Goal: Task Accomplishment & Management: Use online tool/utility

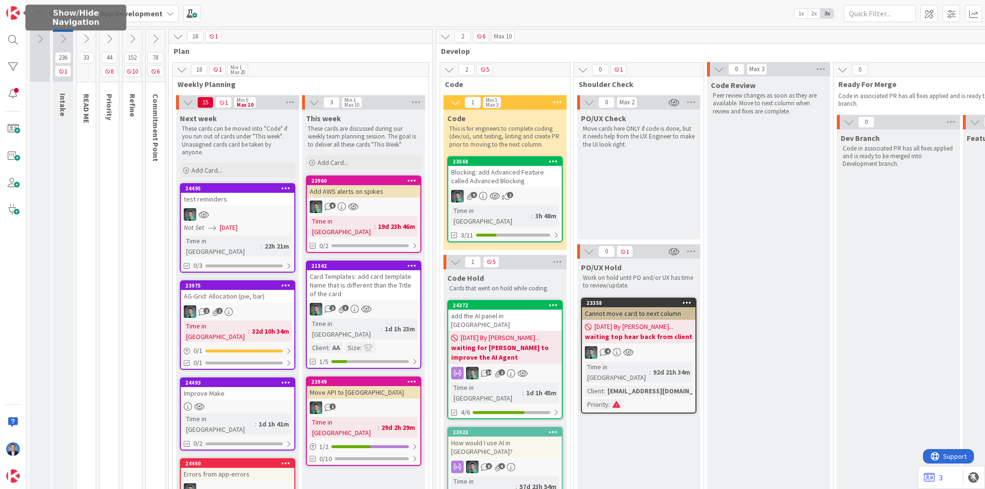
click at [1, 15] on div at bounding box center [13, 244] width 26 height 489
click at [8, 13] on img at bounding box center [12, 12] width 13 height 13
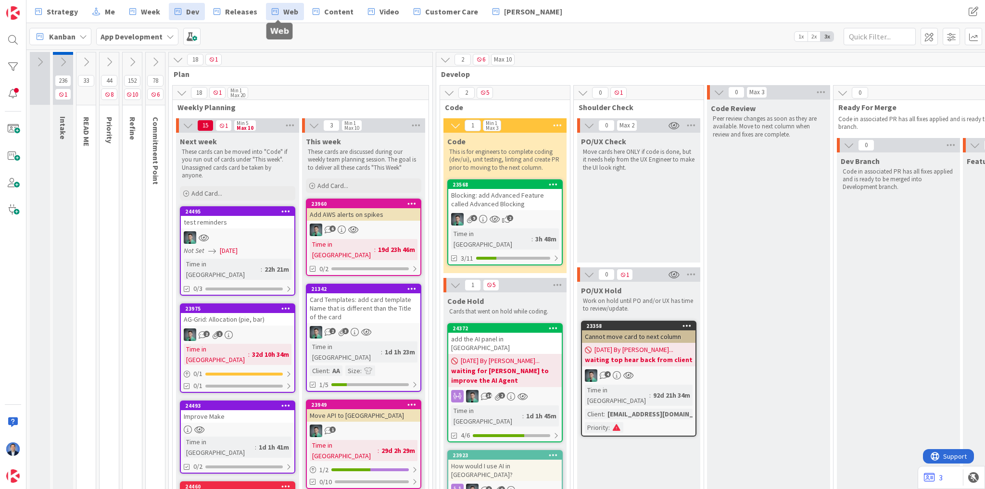
click at [291, 13] on span "Web" at bounding box center [290, 12] width 15 height 12
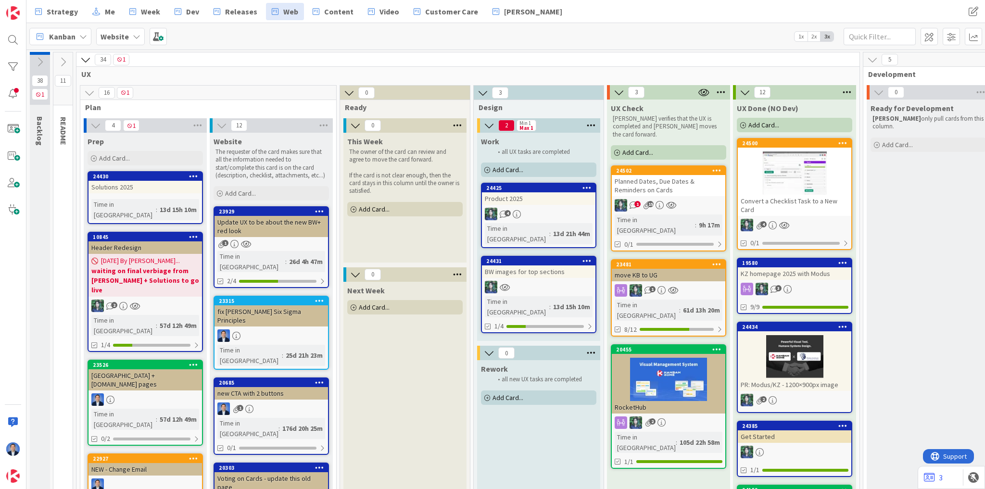
click at [355, 209] on icon at bounding box center [354, 210] width 6 height 6
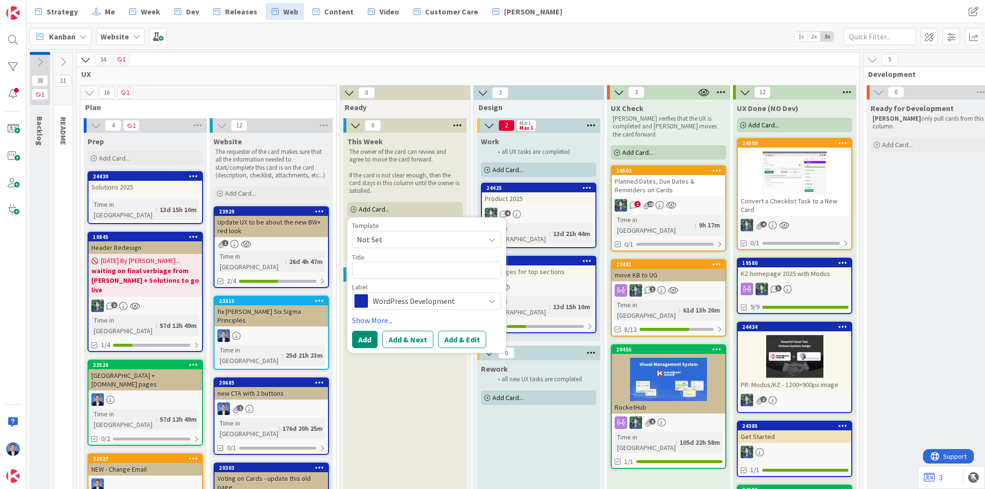
type textarea "x"
type textarea "U"
type textarea "x"
type textarea "UG"
type textarea "x"
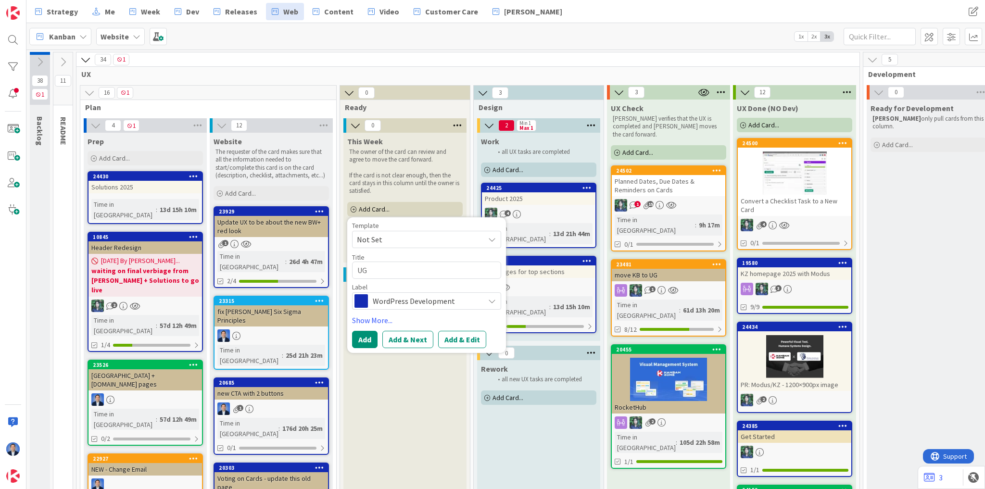
type textarea "UG:"
type textarea "x"
type textarea "UG:"
click at [457, 305] on span "WordPress Development" at bounding box center [426, 300] width 107 height 13
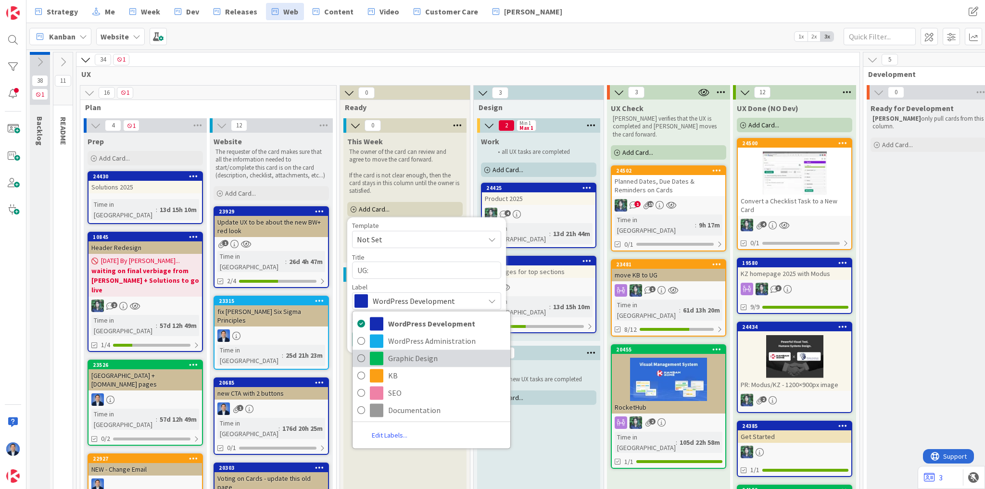
click at [445, 353] on span "Graphic Design" at bounding box center [446, 358] width 117 height 14
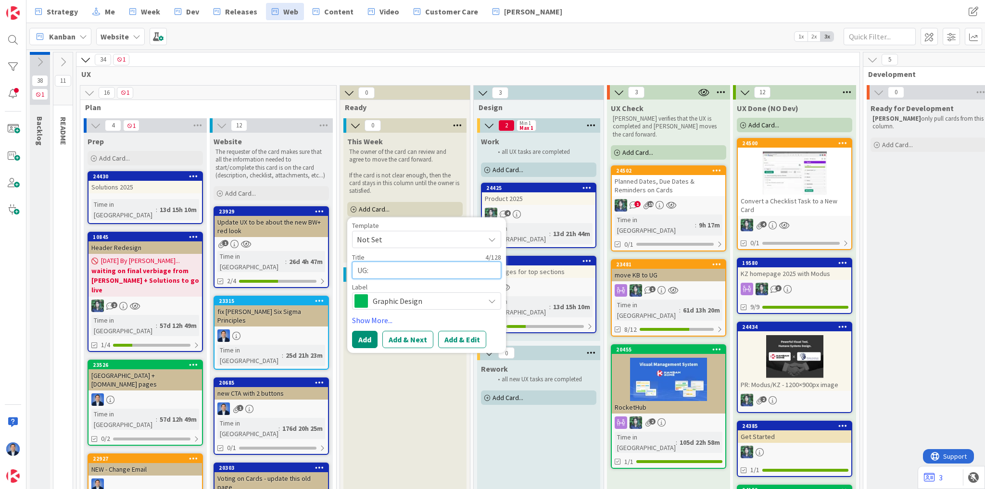
click at [394, 266] on textarea "UG:" at bounding box center [426, 270] width 149 height 17
type textarea "x"
type textarea "UG: D"
type textarea "x"
type textarea "UG: Du"
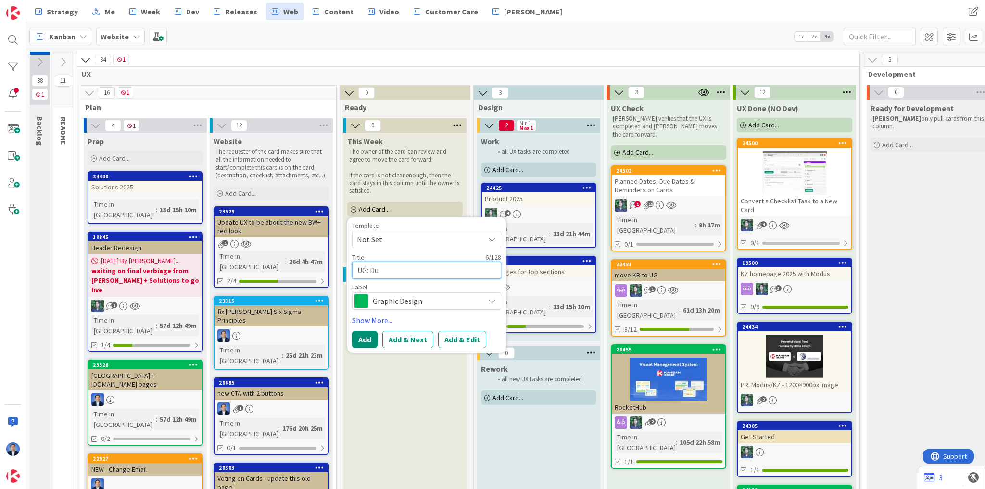
type textarea "x"
type textarea "UG: Due"
type textarea "x"
type textarea "UG: Due"
type textarea "x"
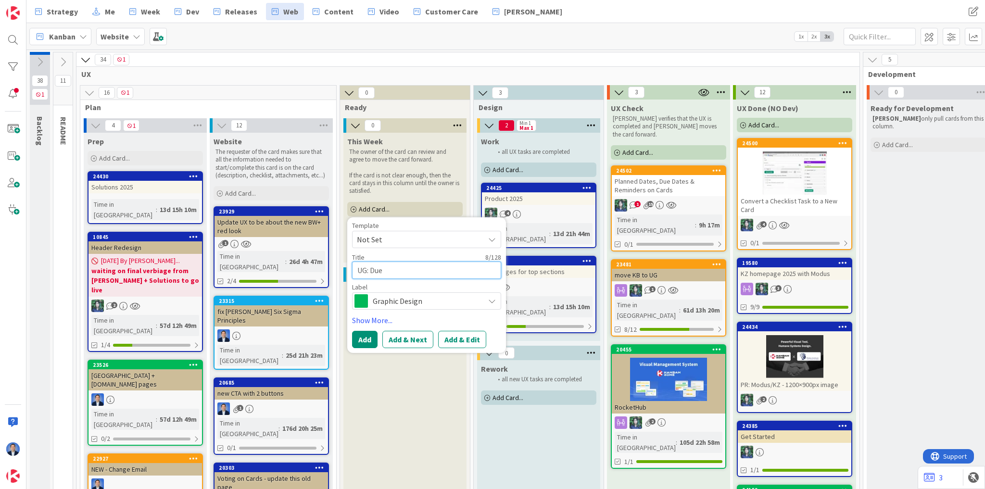
type textarea "UG: Due D"
type textarea "x"
type textarea "UG: Due Da"
type textarea "x"
type textarea "UG: Due Dat"
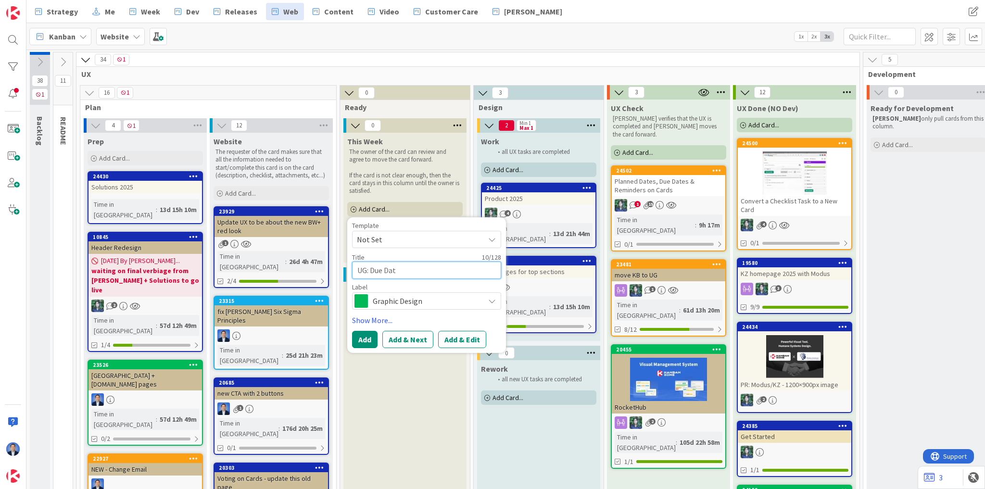
type textarea "x"
type textarea "UG: Due Date"
type textarea "x"
type textarea "UG: Due Date"
type textarea "x"
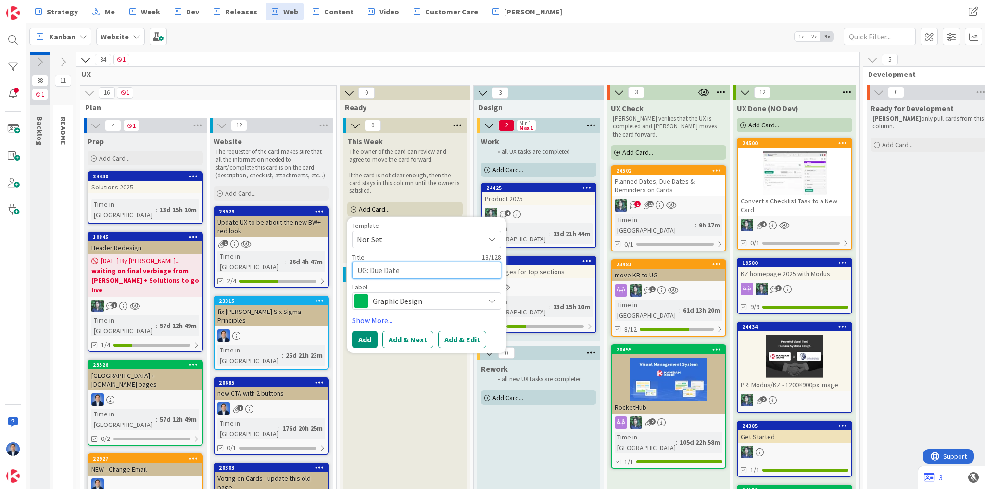
type textarea "UG: Due Date R"
type textarea "x"
type textarea "UG: Due Date Re"
type textarea "x"
type textarea "UG: Due Date Rem"
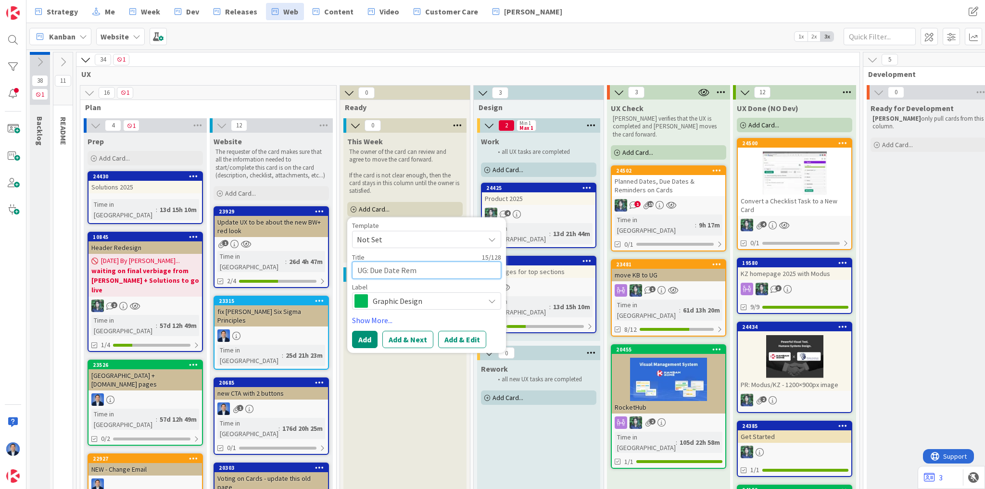
type textarea "x"
type textarea "UG: Due Date Remi"
type textarea "x"
type textarea "UG: Due Date Remin"
type textarea "x"
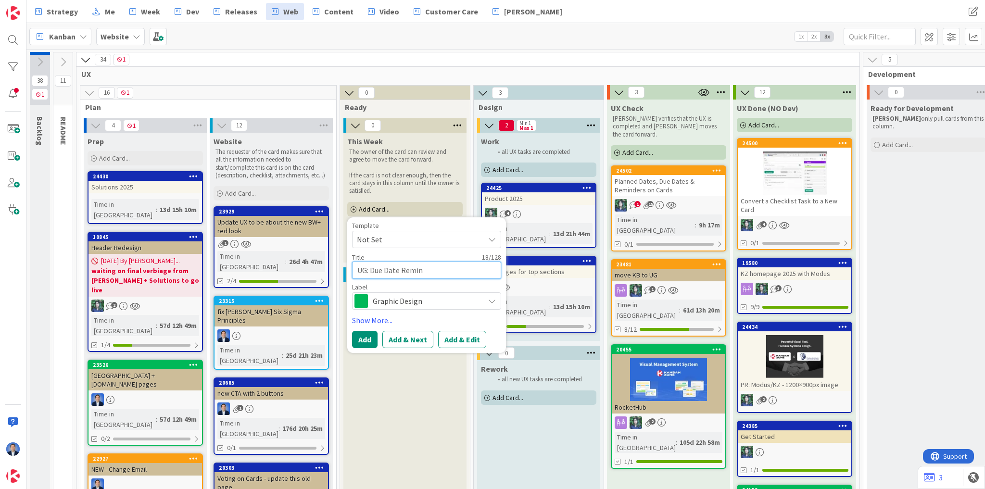
type textarea "UG: Due Date Remind"
type textarea "x"
type textarea "UG: Due Date Reminde"
type textarea "x"
type textarea "UG: Due Date Reminder"
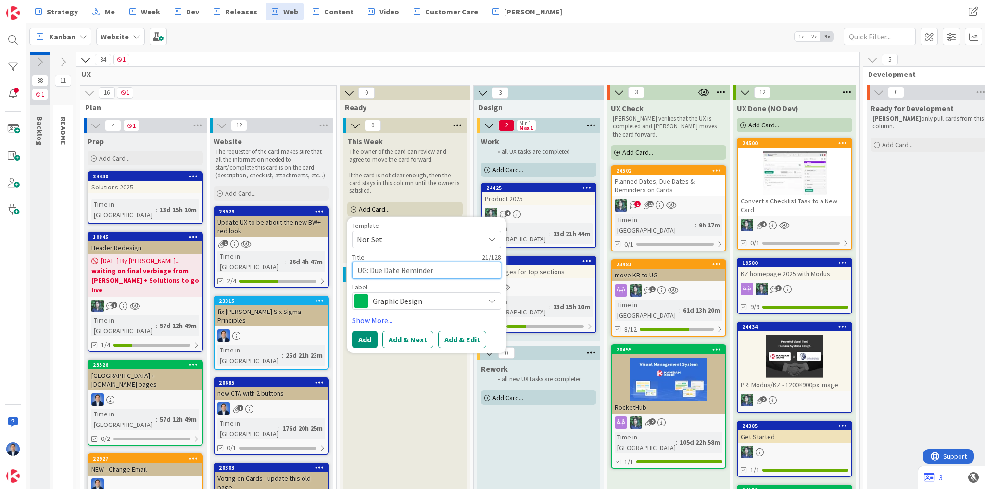
type textarea "x"
type textarea "UG: Due Date Reminders"
click at [367, 340] on button "Add" at bounding box center [364, 339] width 25 height 17
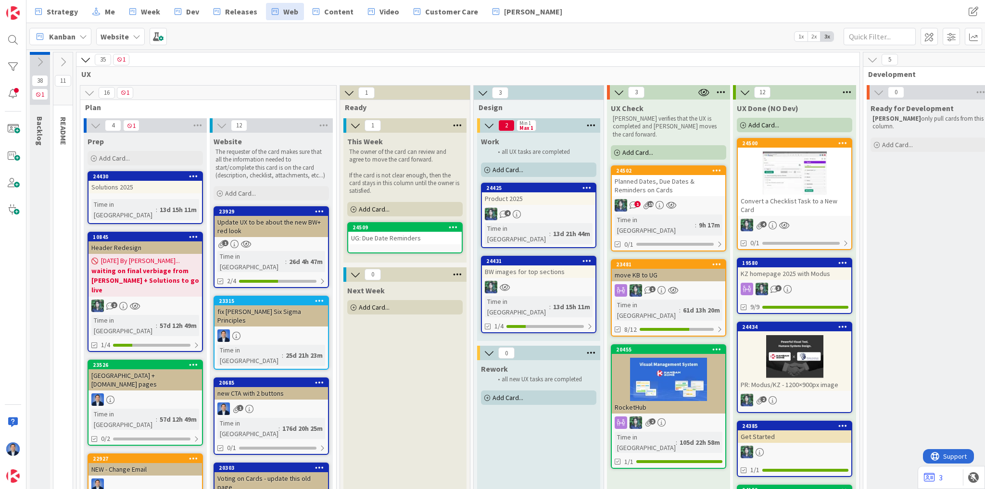
click at [383, 233] on div "UG: Due Date Reminders" at bounding box center [405, 238] width 114 height 13
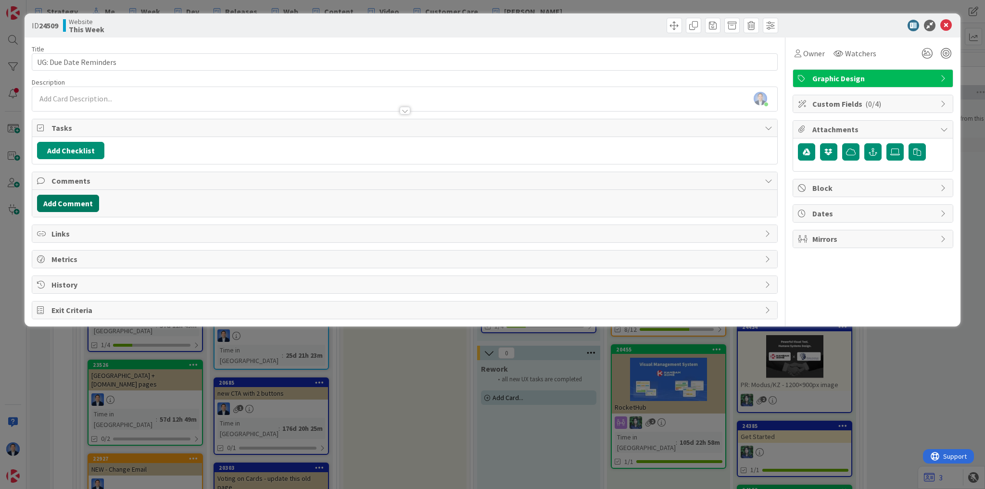
click at [78, 200] on button "Add Comment" at bounding box center [68, 203] width 62 height 17
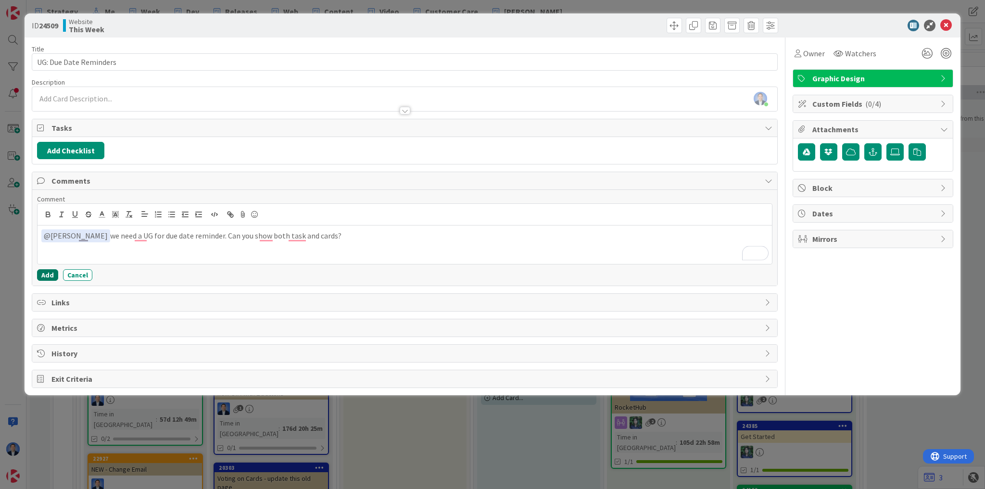
click at [46, 273] on button "Add" at bounding box center [47, 275] width 21 height 12
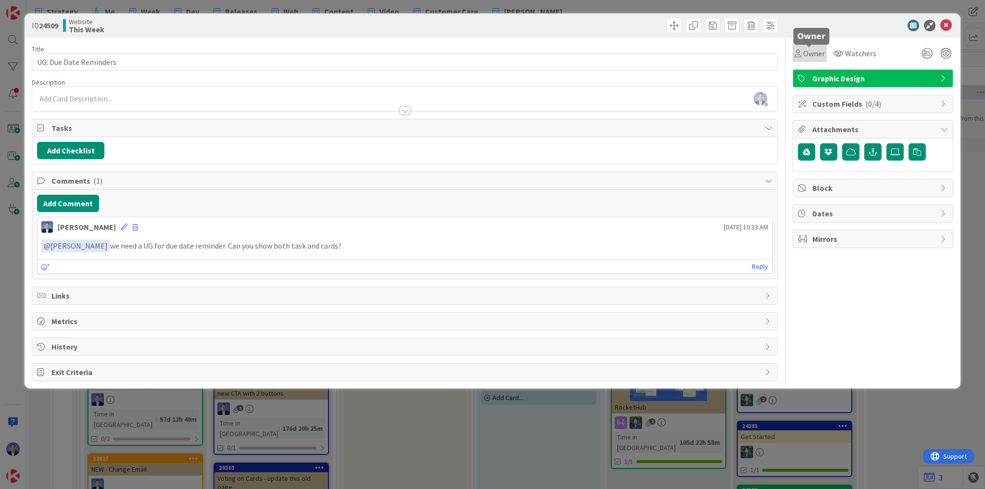
click at [818, 55] on span "Owner" at bounding box center [814, 54] width 22 height 12
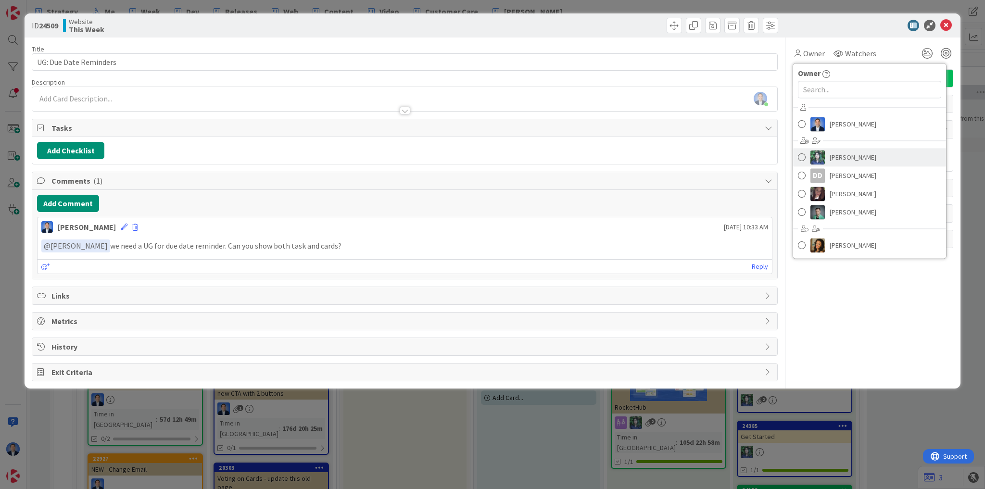
click at [835, 156] on span "[PERSON_NAME]" at bounding box center [853, 157] width 47 height 14
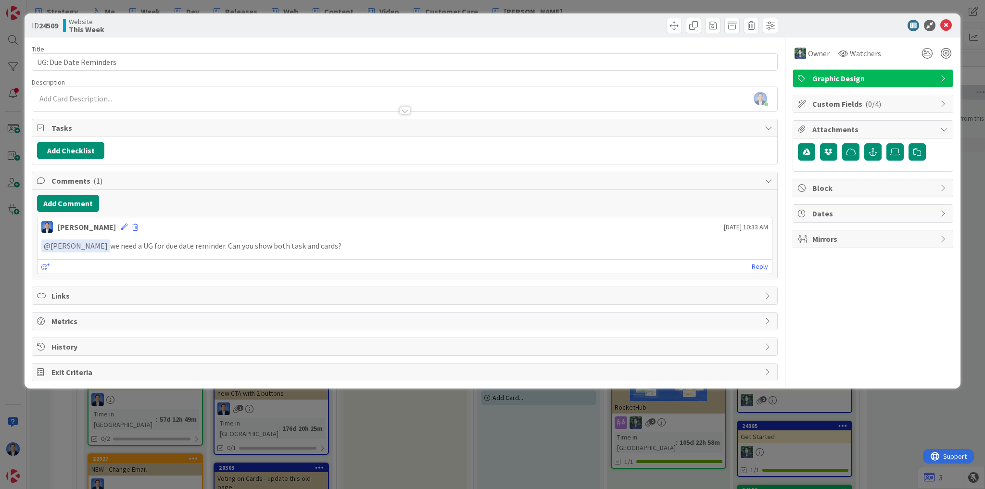
click at [833, 209] on span "Dates" at bounding box center [873, 214] width 123 height 12
click at [856, 248] on span "Not Set" at bounding box center [852, 247] width 25 height 12
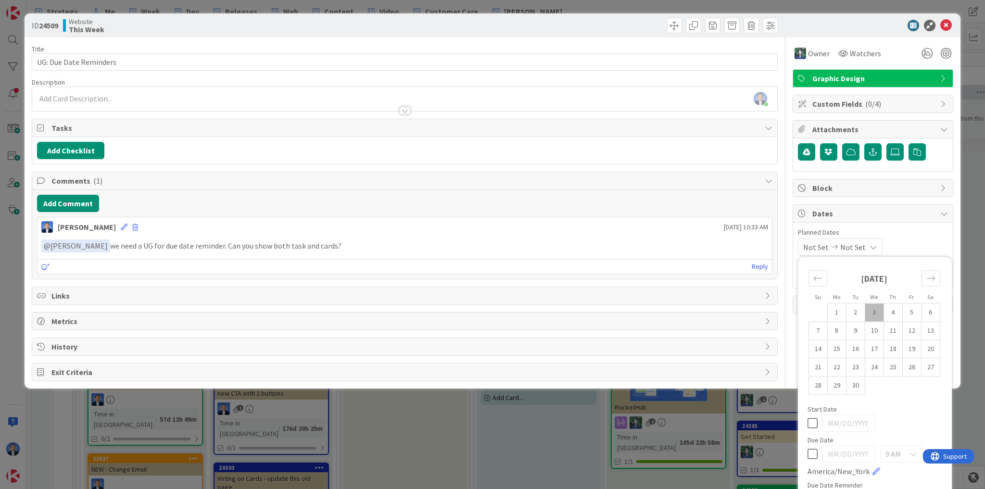
click at [809, 454] on icon at bounding box center [813, 454] width 10 height 12
type input "[DATE]"
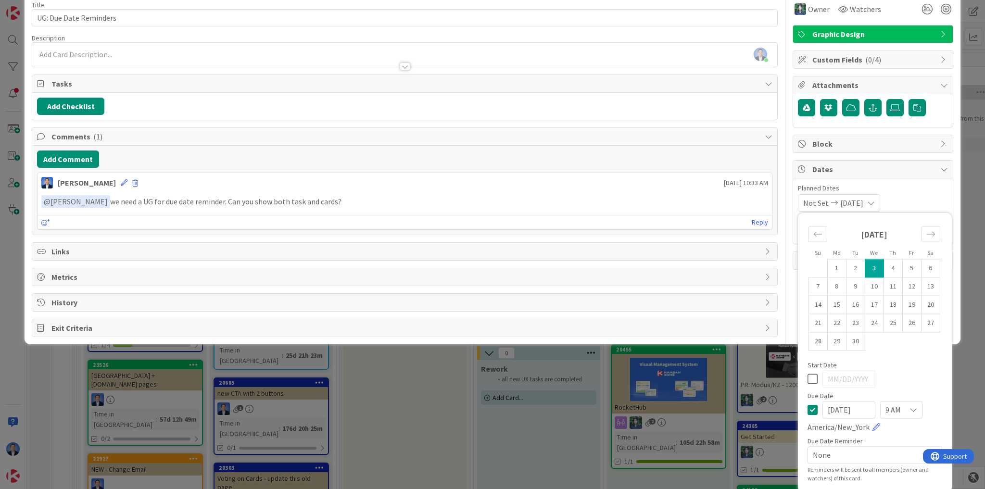
scroll to position [46, 0]
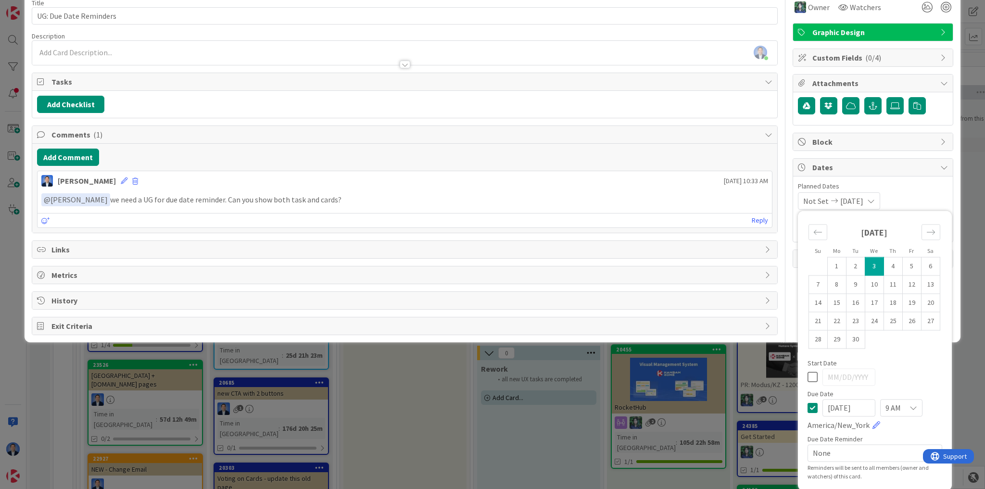
click at [904, 402] on div "9 AM" at bounding box center [901, 407] width 42 height 17
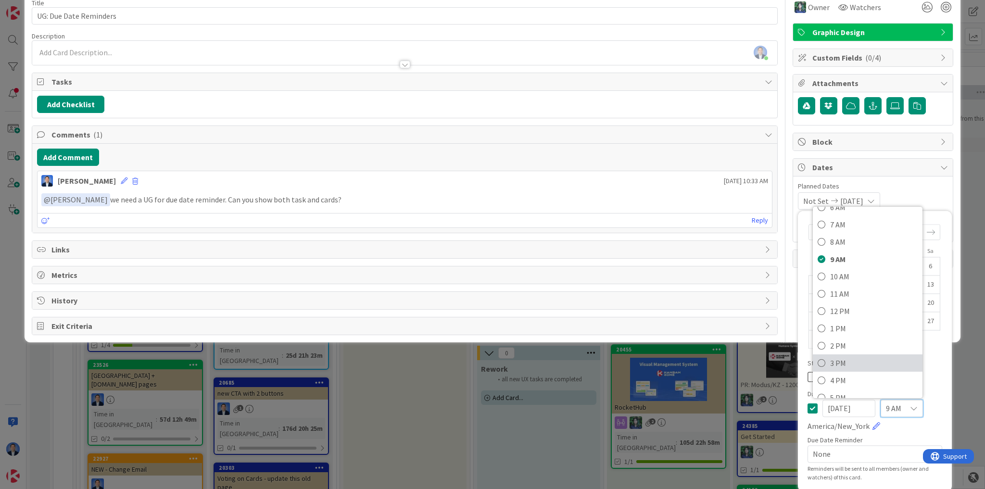
scroll to position [154, 0]
click at [845, 357] on span "5 PM" at bounding box center [874, 359] width 88 height 14
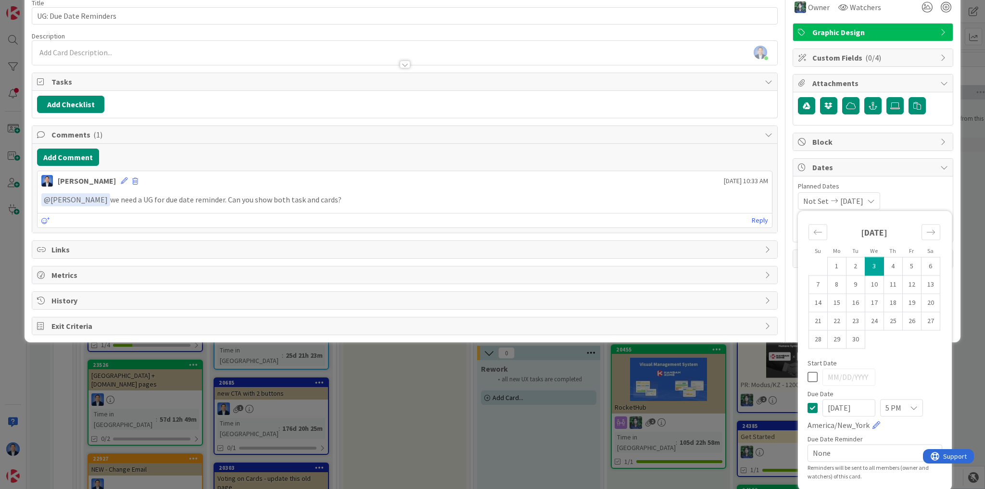
click at [836, 454] on span "None" at bounding box center [867, 452] width 108 height 13
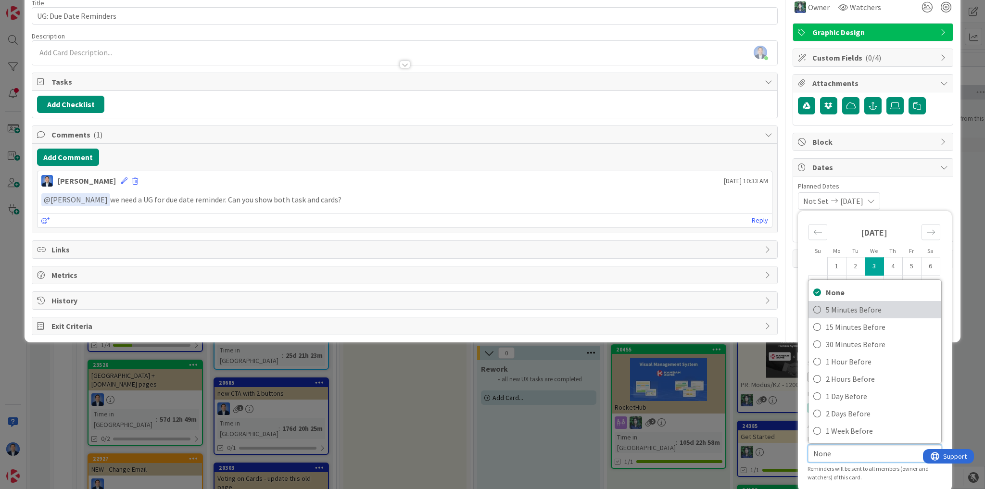
click at [849, 312] on span "5 Minutes Before" at bounding box center [881, 310] width 111 height 14
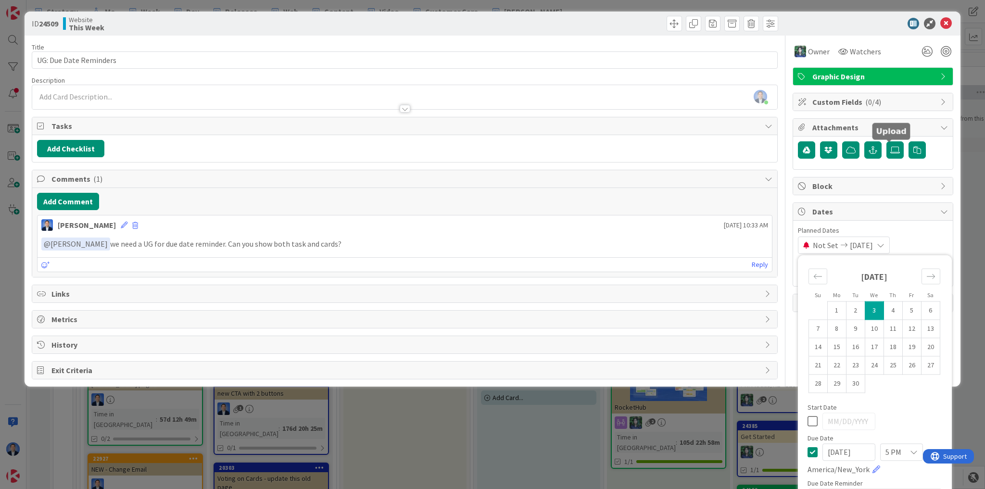
scroll to position [0, 0]
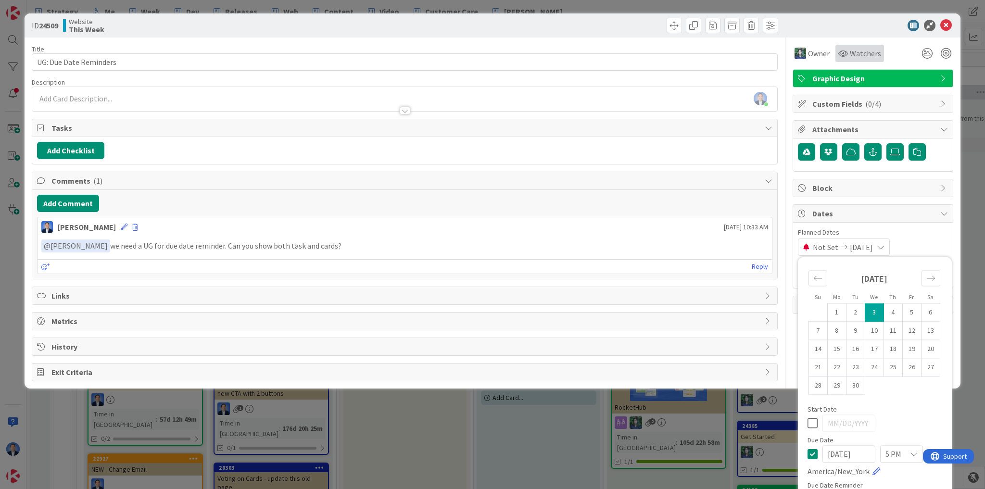
click at [857, 53] on span "Watchers" at bounding box center [865, 54] width 31 height 12
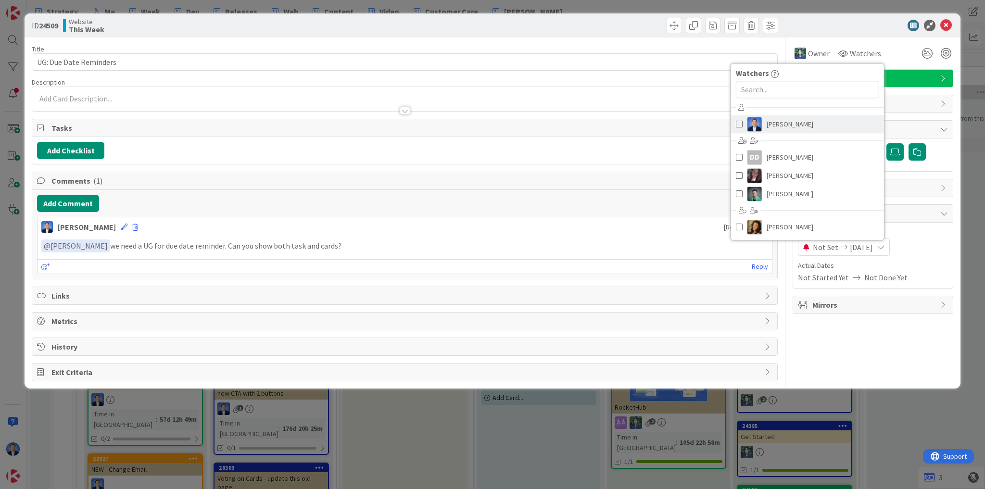
click at [799, 127] on span "[PERSON_NAME]" at bounding box center [790, 124] width 47 height 14
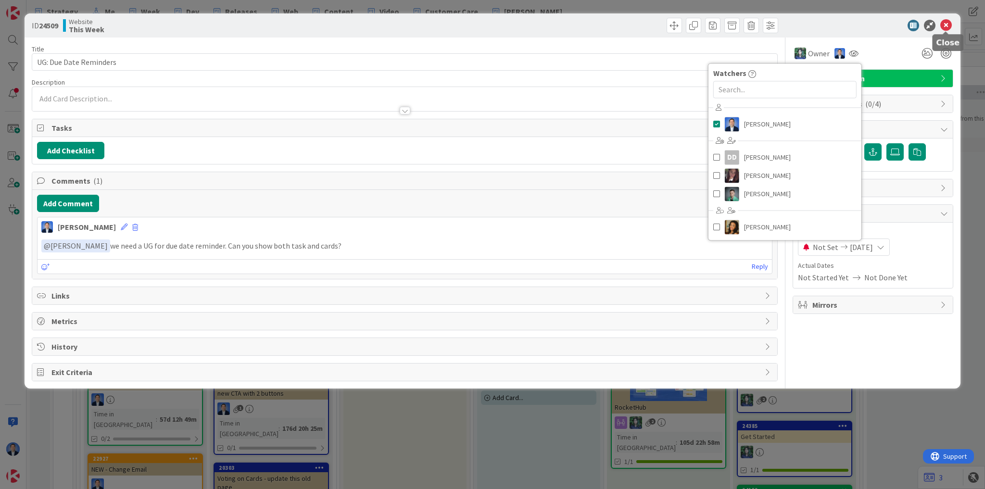
click at [945, 25] on icon at bounding box center [946, 26] width 12 height 12
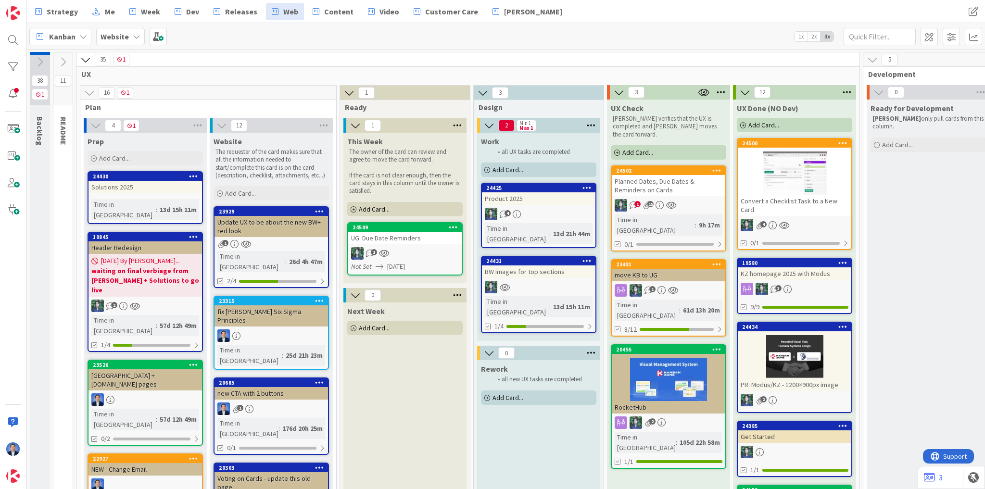
click at [412, 244] on link "24509 UG: Due Date Reminders 1 Not Set [DATE]" at bounding box center [404, 248] width 115 height 53
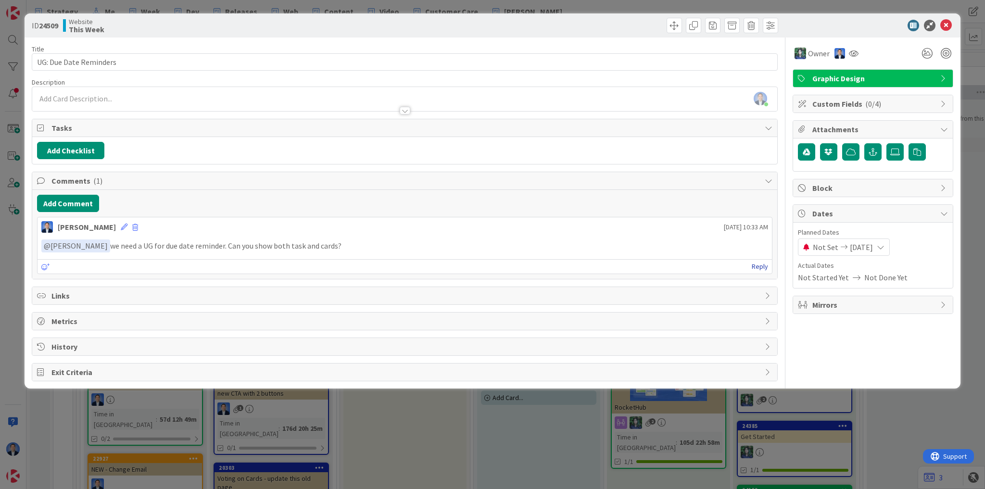
click at [765, 264] on link "Reply" at bounding box center [760, 267] width 16 height 12
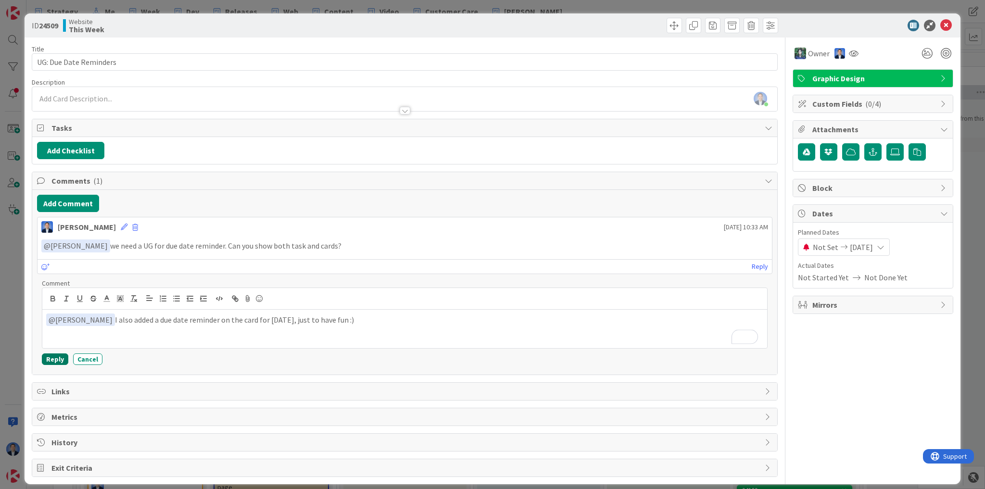
click at [55, 358] on button "Reply" at bounding box center [55, 360] width 26 height 12
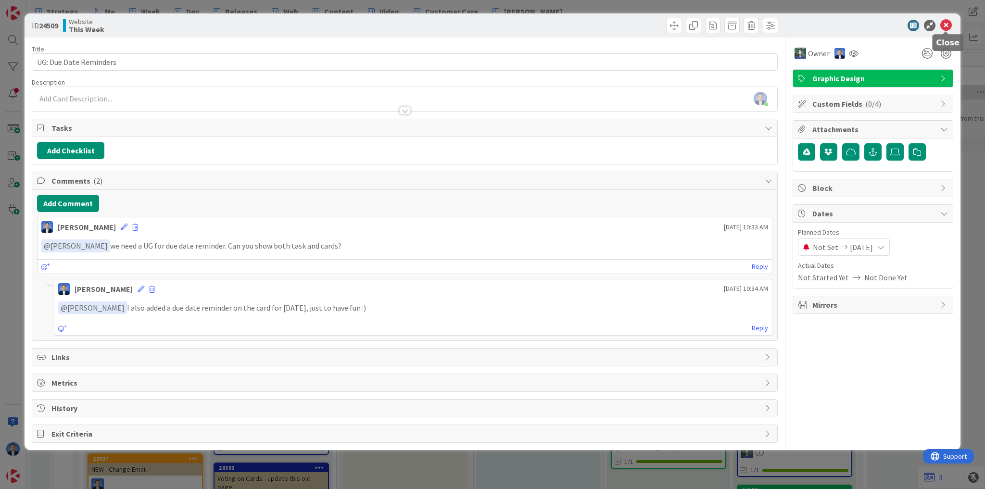
click at [945, 25] on icon at bounding box center [946, 26] width 12 height 12
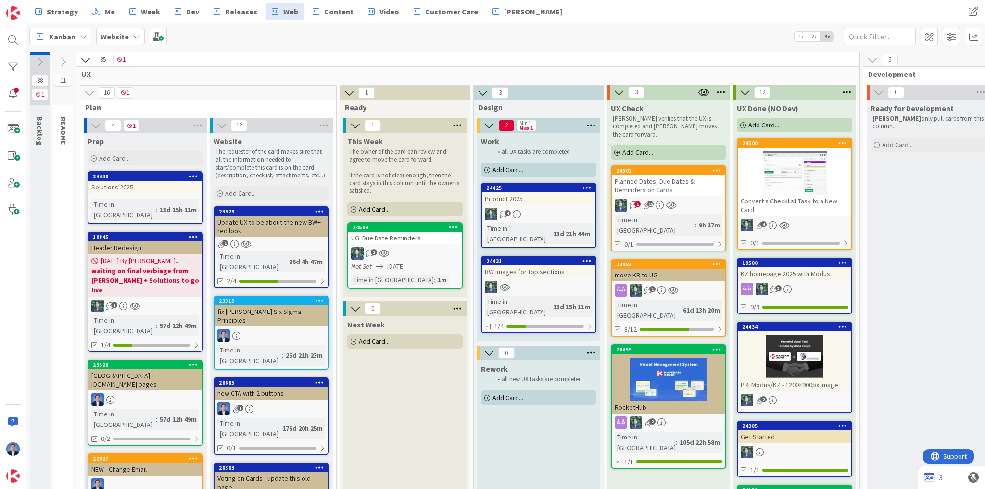
click at [661, 183] on div "Planned Dates, Due Dates & Reminders on Cards" at bounding box center [669, 185] width 114 height 21
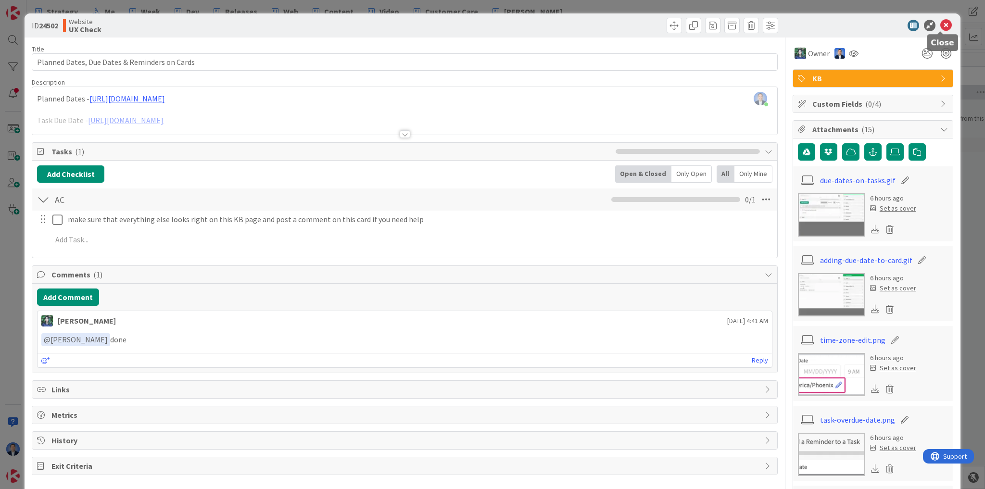
click at [941, 25] on icon at bounding box center [946, 26] width 12 height 12
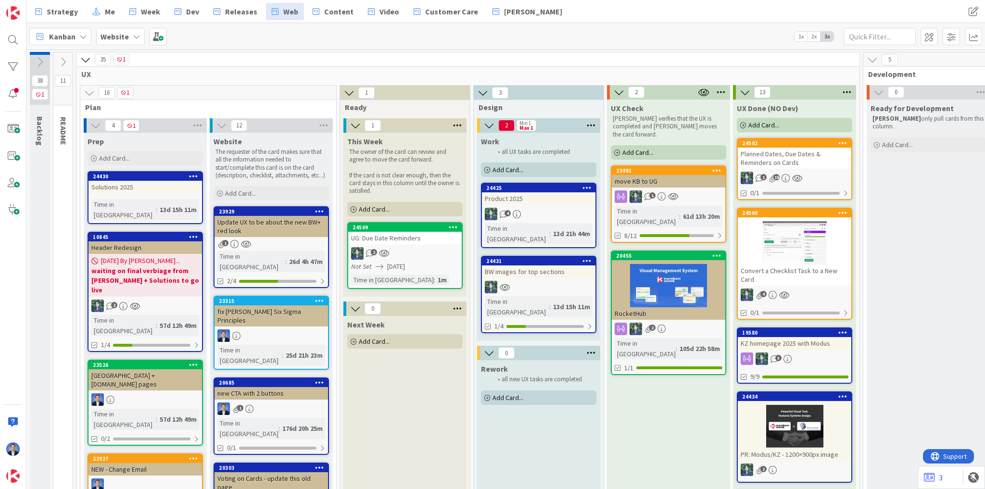
click at [660, 276] on div at bounding box center [669, 285] width 114 height 43
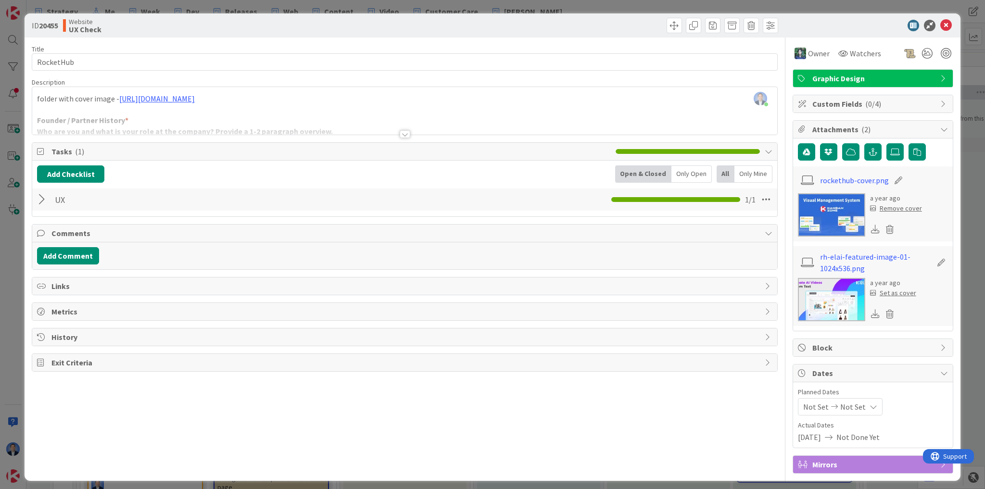
click at [824, 212] on img at bounding box center [831, 214] width 67 height 43
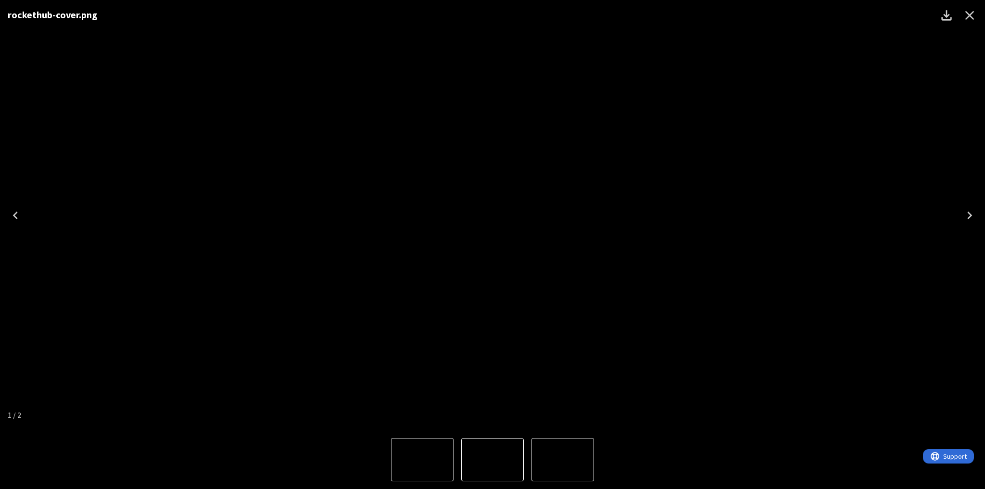
click at [946, 17] on icon "Download" at bounding box center [946, 15] width 10 height 10
click at [972, 15] on icon "Close" at bounding box center [969, 15] width 15 height 15
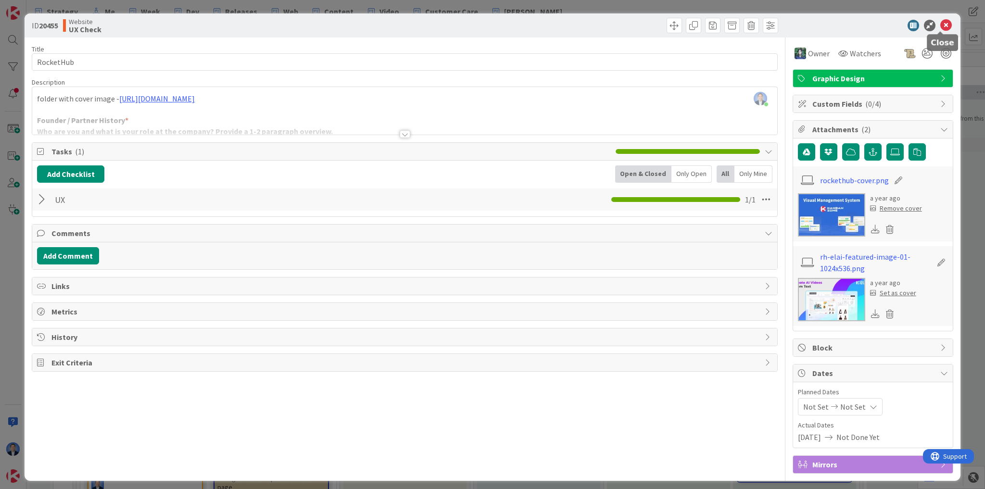
click at [944, 27] on icon at bounding box center [946, 26] width 12 height 12
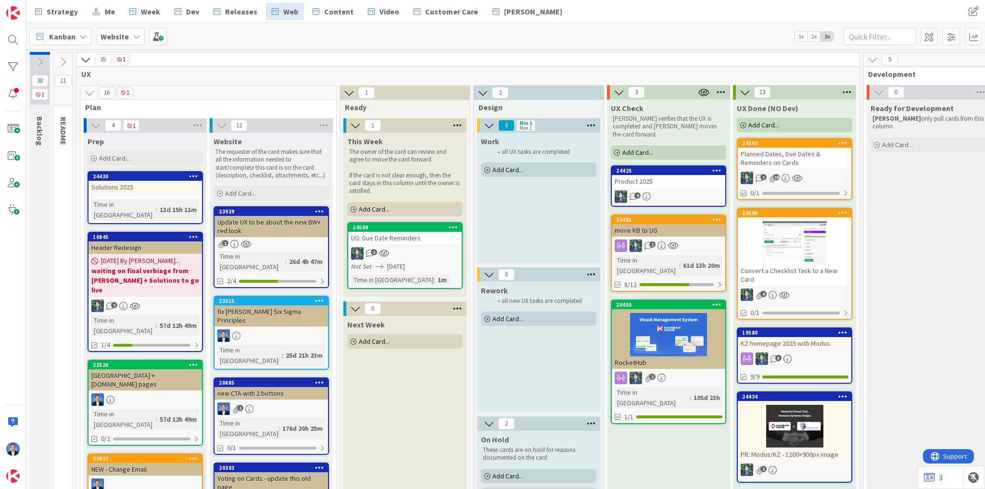
click at [393, 243] on div "UG: Due Date Reminders" at bounding box center [405, 238] width 114 height 13
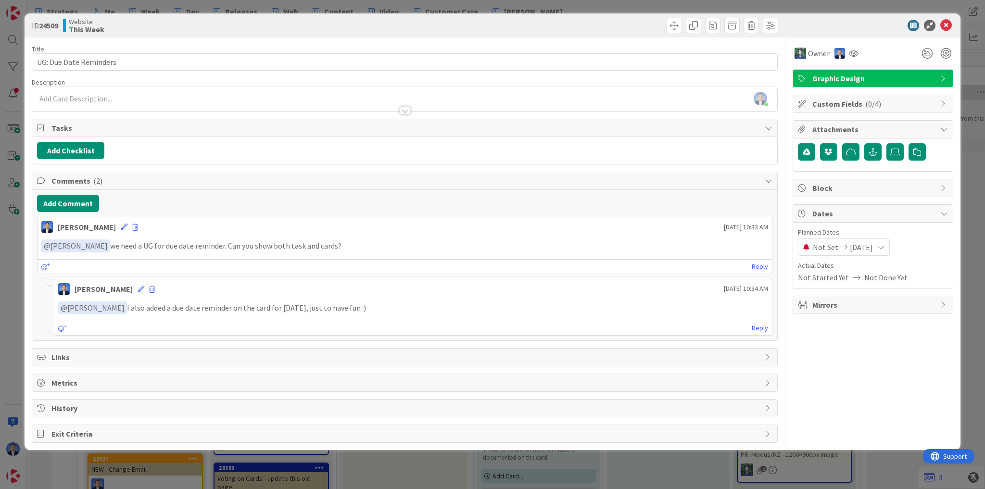
click at [281, 217] on div "[PERSON_NAME] [DATE] 10:33 AM" at bounding box center [405, 224] width 735 height 15
click at [872, 243] on span "[DATE]" at bounding box center [861, 247] width 23 height 12
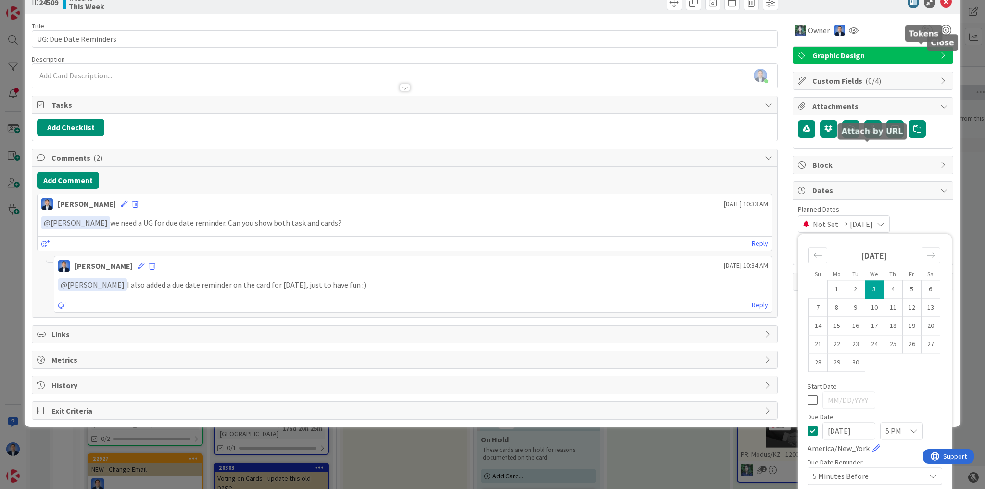
scroll to position [46, 0]
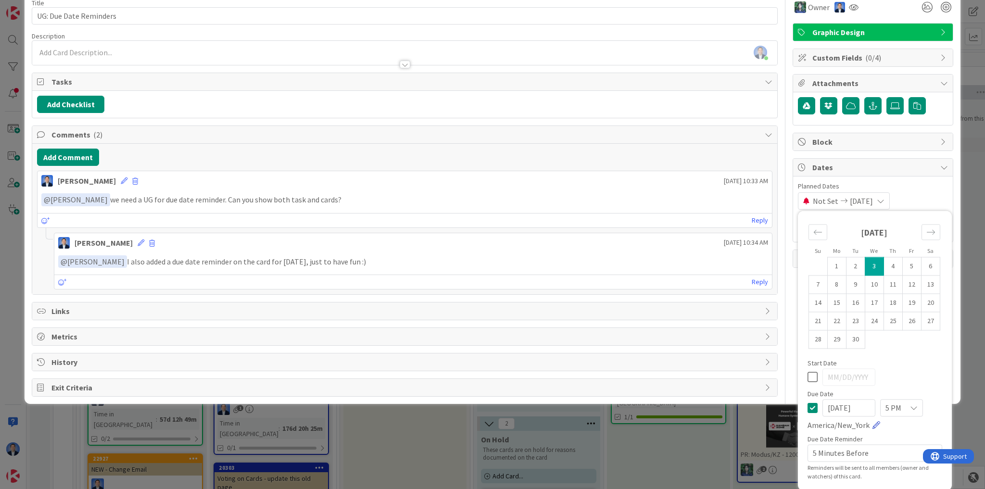
click at [873, 423] on link at bounding box center [877, 425] width 8 height 8
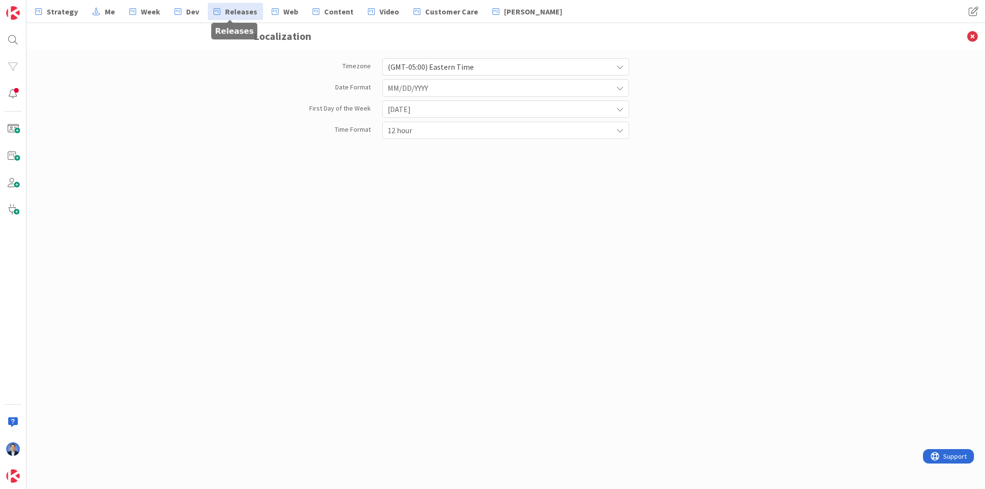
click at [225, 12] on span "Releases" at bounding box center [241, 12] width 32 height 12
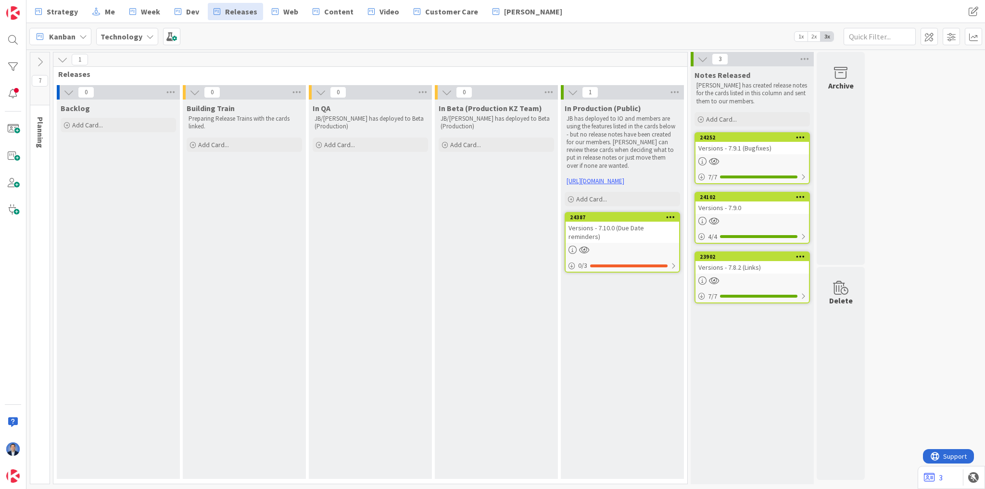
click at [635, 225] on div "Versions - 7.10.0 (Due Date reminders)" at bounding box center [623, 232] width 114 height 21
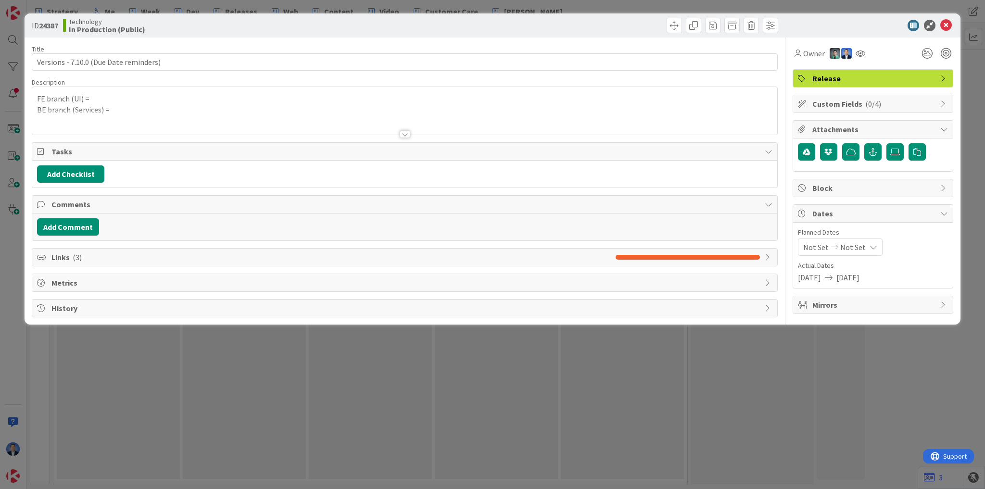
click at [77, 256] on span "( 3 )" at bounding box center [77, 258] width 9 height 10
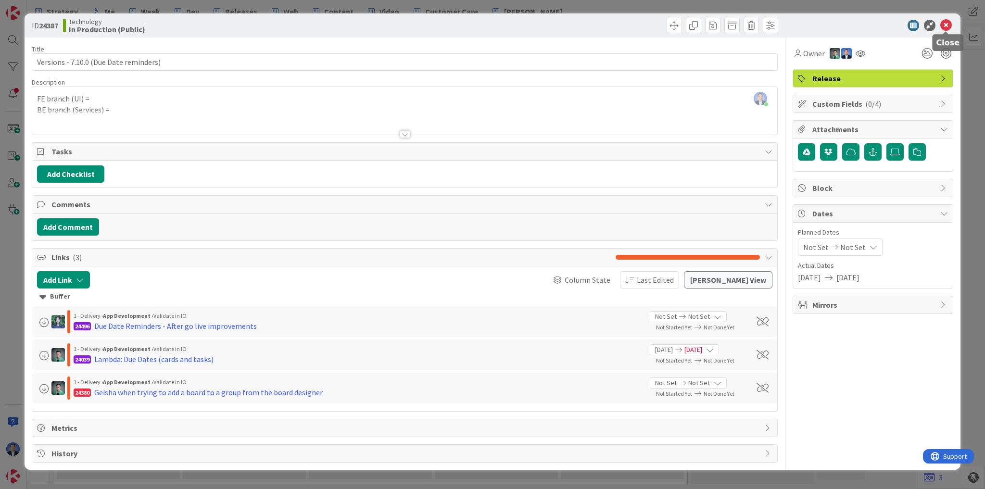
click at [946, 28] on icon at bounding box center [946, 26] width 12 height 12
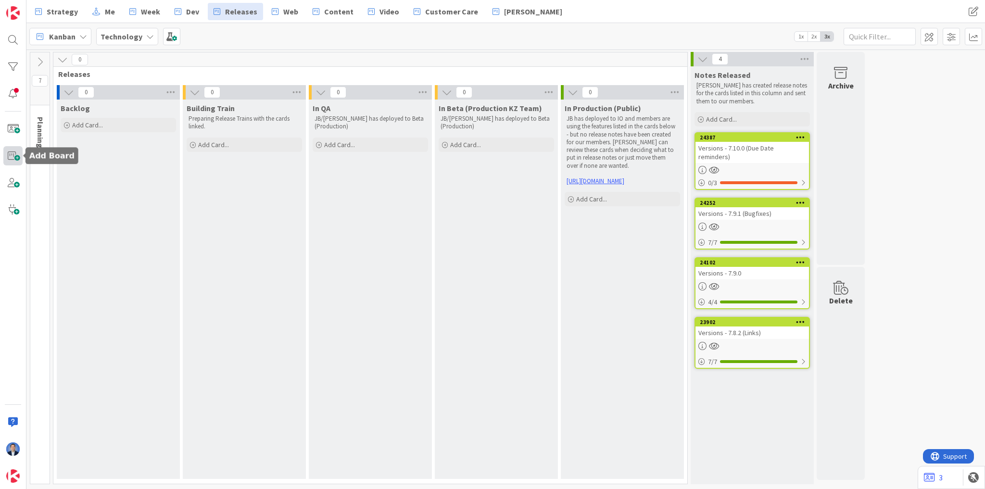
click at [13, 161] on span at bounding box center [12, 155] width 19 height 19
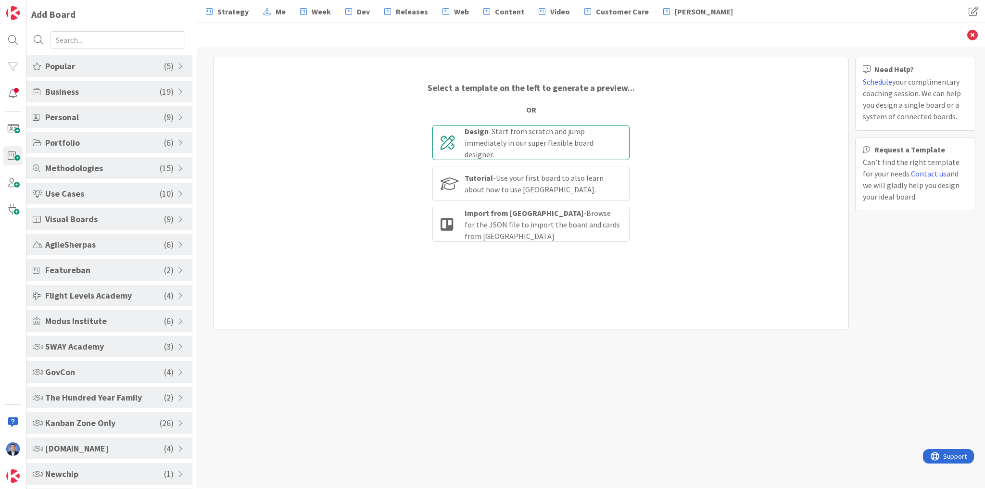
click at [597, 141] on div "Design - Start from scratch and jump immediately in our super flexible board de…" at bounding box center [543, 143] width 157 height 35
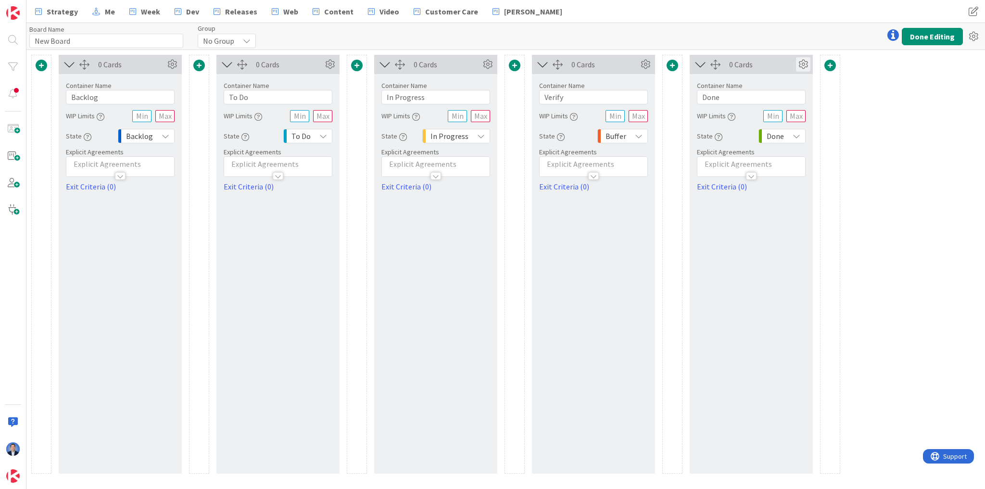
click at [802, 67] on icon at bounding box center [803, 64] width 14 height 14
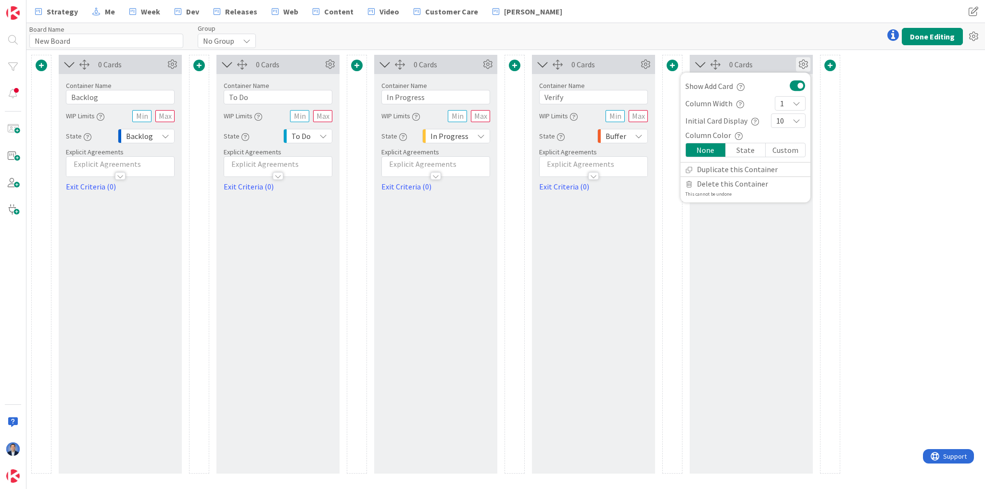
click at [802, 67] on icon at bounding box center [803, 64] width 14 height 14
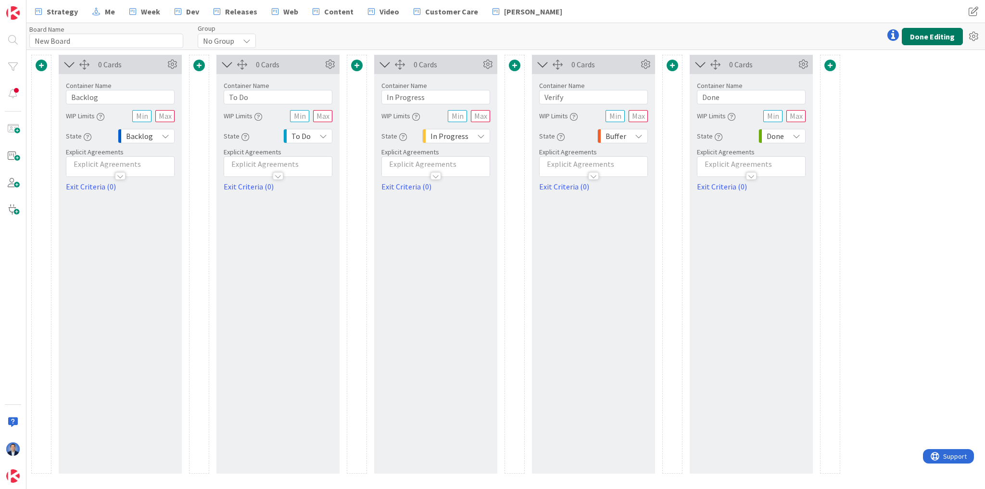
click at [918, 38] on button "Done Editing" at bounding box center [932, 36] width 61 height 17
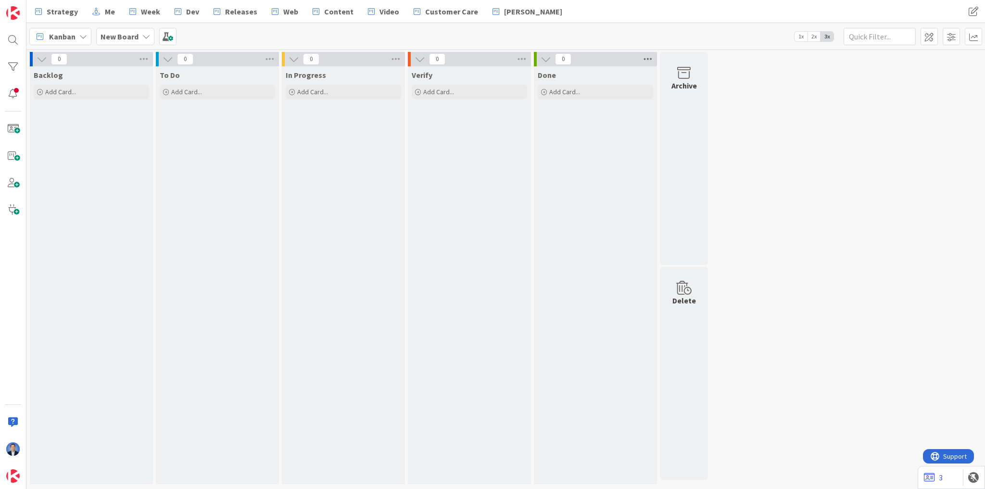
click at [652, 60] on icon at bounding box center [648, 59] width 13 height 14
click at [685, 156] on span "Archive Cards..." at bounding box center [682, 157] width 48 height 14
click at [745, 78] on button "Back" at bounding box center [746, 77] width 24 height 11
click at [198, 14] on link "Dev" at bounding box center [187, 11] width 36 height 17
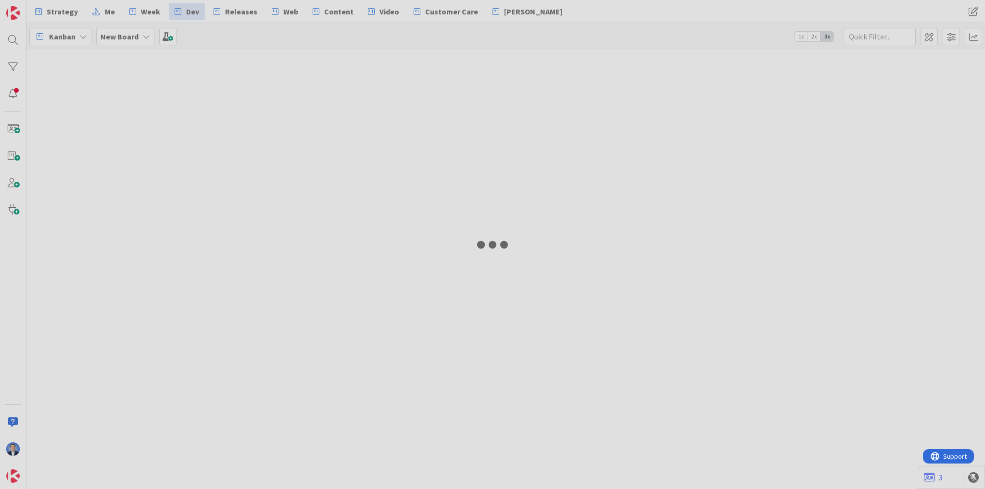
click at [279, 12] on div "Strategy Me Week Dev Releases Web Content Video Customer Care [PERSON_NAME] Str…" at bounding box center [505, 244] width 959 height 489
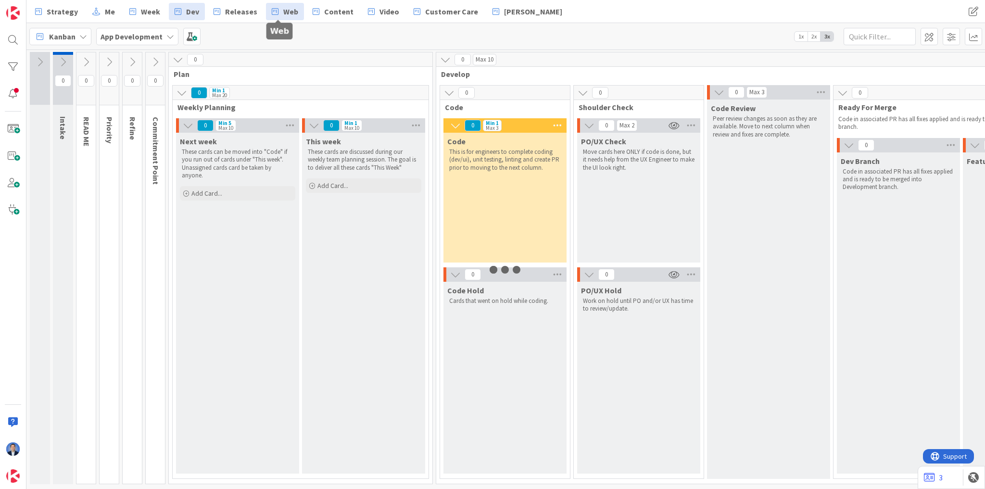
click at [283, 13] on span "Web" at bounding box center [290, 12] width 15 height 12
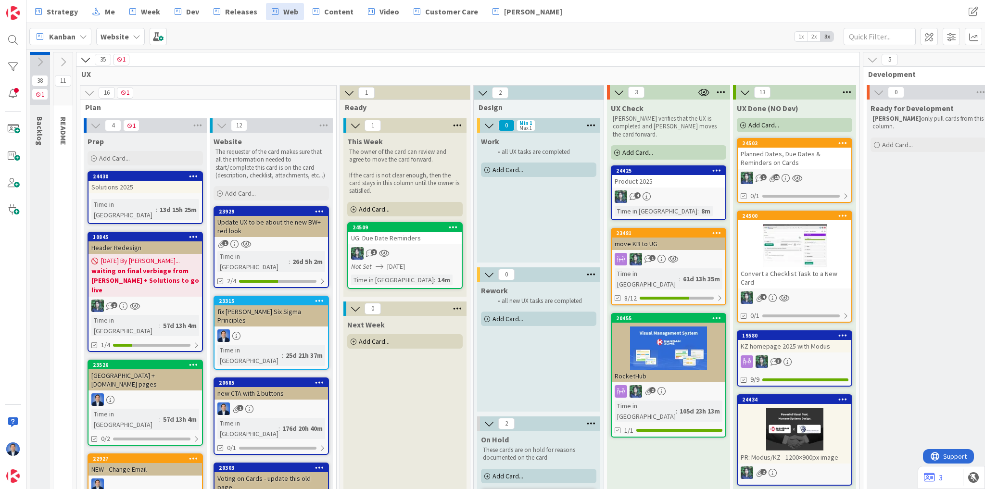
click at [450, 225] on icon at bounding box center [453, 227] width 9 height 7
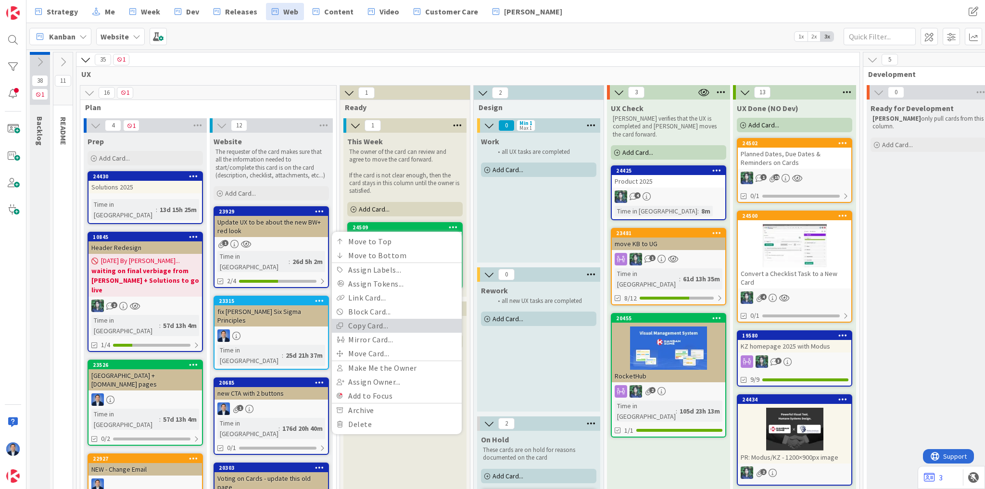
click at [395, 324] on link "Copy Card..." at bounding box center [397, 326] width 130 height 14
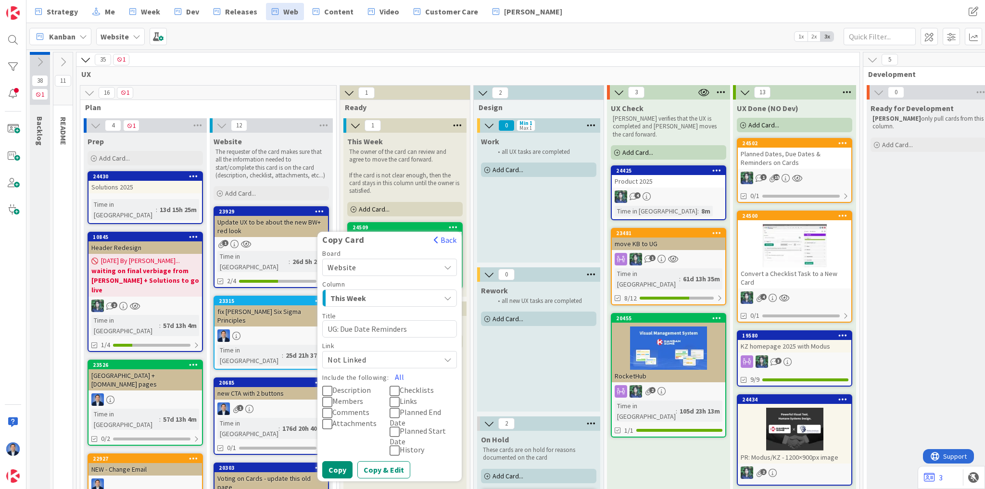
click at [340, 329] on textarea "UG: Due Date Reminders" at bounding box center [389, 328] width 135 height 17
drag, startPoint x: 340, startPoint y: 329, endPoint x: 432, endPoint y: 329, distance: 92.8
click at [432, 329] on textarea "UG: Due Date Reminders" at bounding box center [389, 328] width 135 height 17
type textarea "x"
type textarea "UG: Auto-Archive Done Cards"
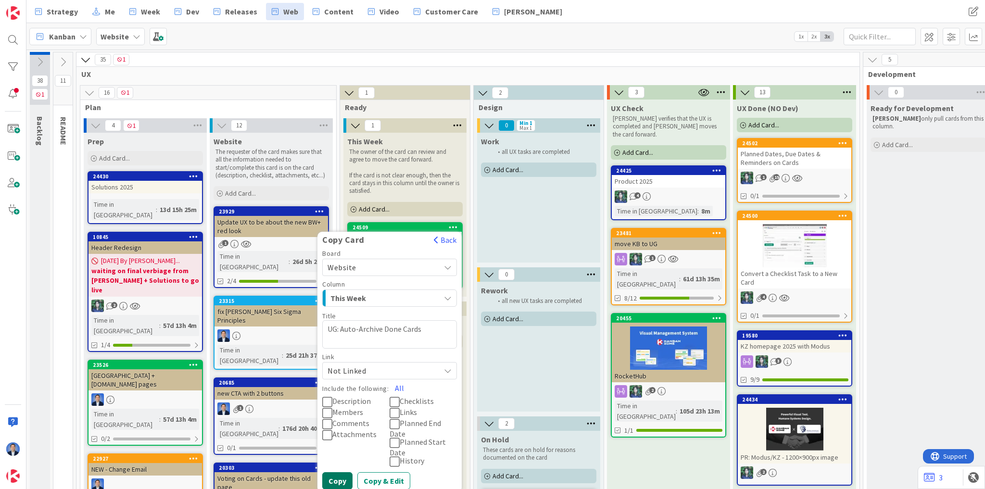
type textarea "x"
type textarea "UG: Auto-Archive Done Cards"
click at [339, 464] on button "Copy" at bounding box center [337, 469] width 30 height 17
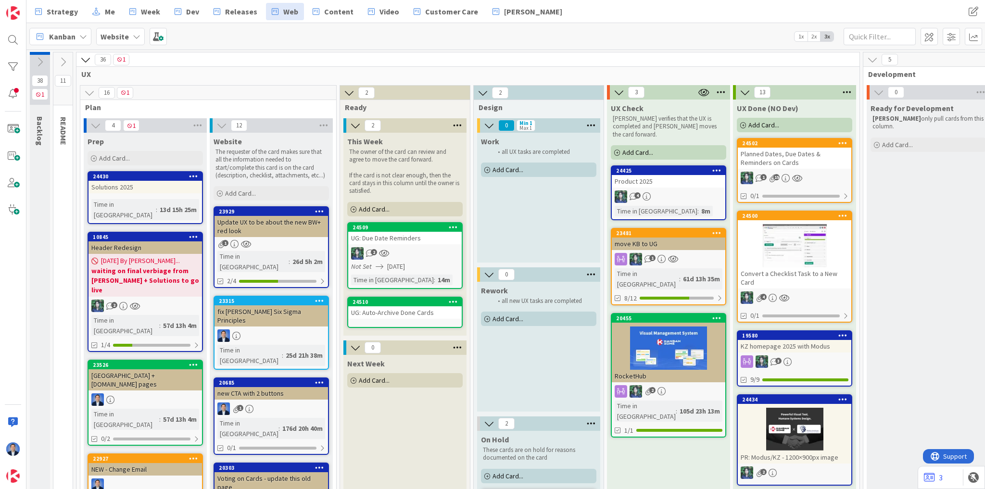
click at [380, 308] on div "UG: Auto-Archive Done Cards" at bounding box center [405, 312] width 114 height 13
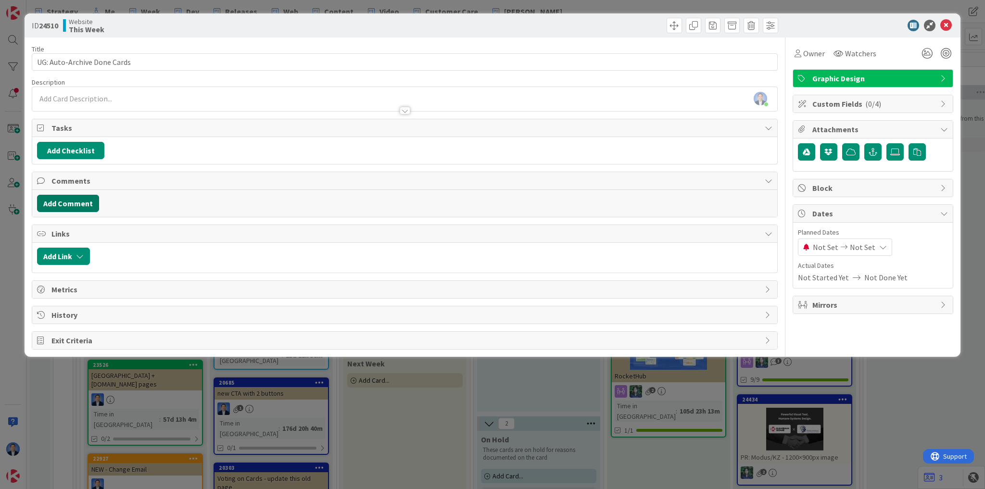
click at [75, 203] on button "Add Comment" at bounding box center [68, 203] width 62 height 17
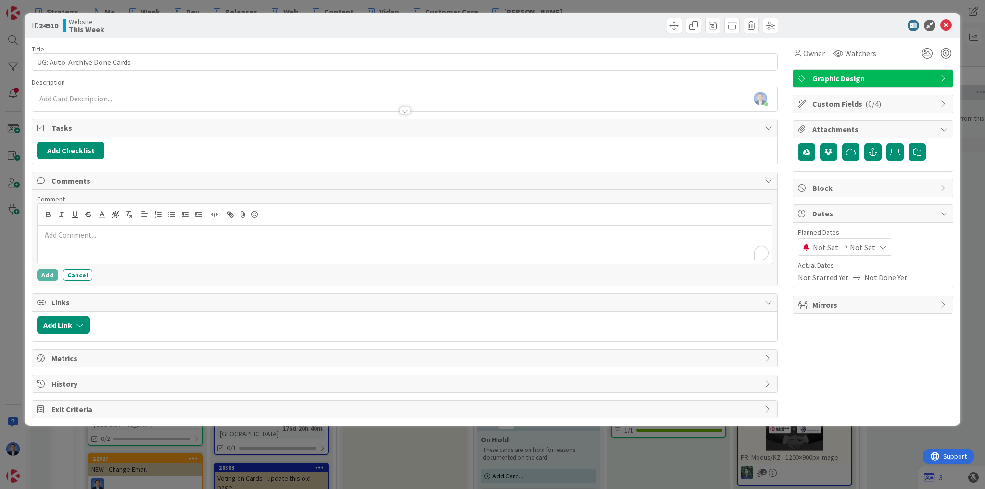
type textarea "x"
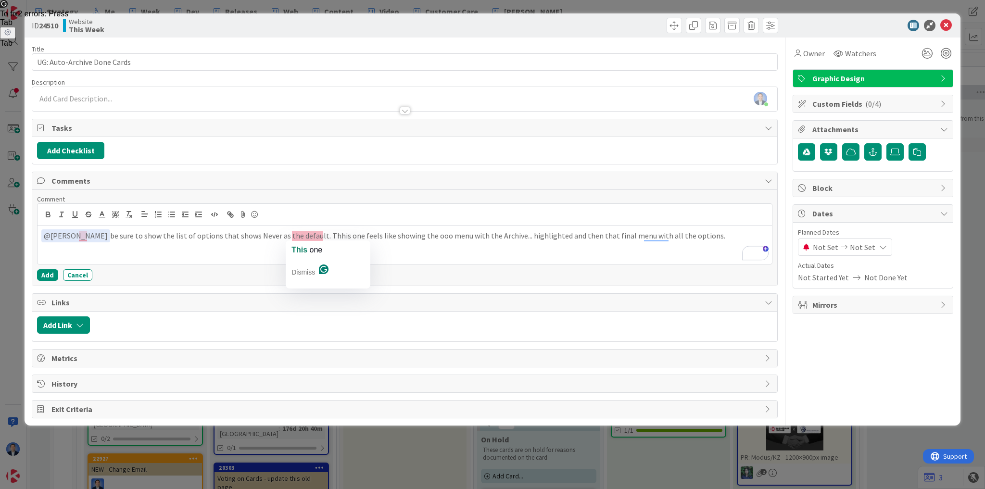
click at [300, 236] on p "﻿ @ [PERSON_NAME] R ﻿ be sure to show the list of options that shows Never as t…" at bounding box center [404, 235] width 727 height 13
click at [684, 239] on p "﻿ @ [PERSON_NAME] R ﻿ be sure to show the list of options that shows Never as t…" at bounding box center [404, 235] width 727 height 13
click at [45, 273] on button "Add" at bounding box center [47, 275] width 21 height 12
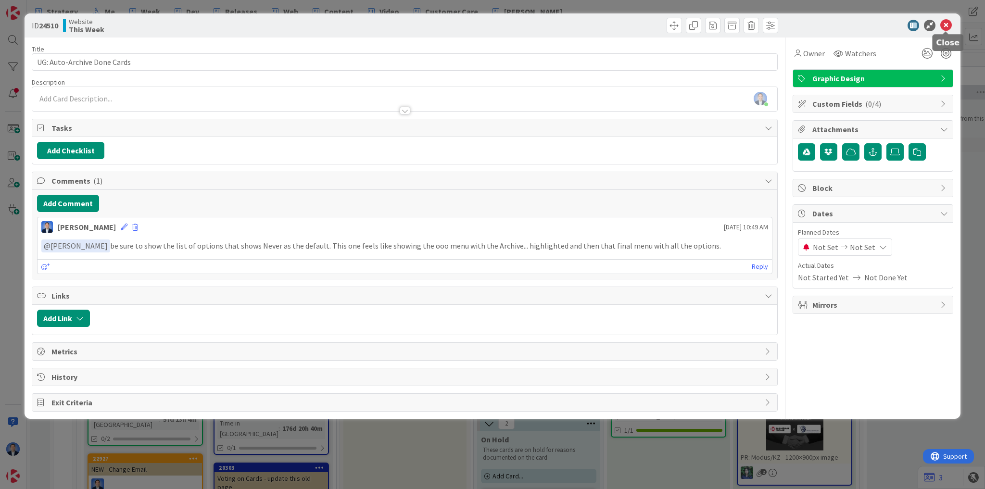
click at [949, 23] on icon at bounding box center [946, 26] width 12 height 12
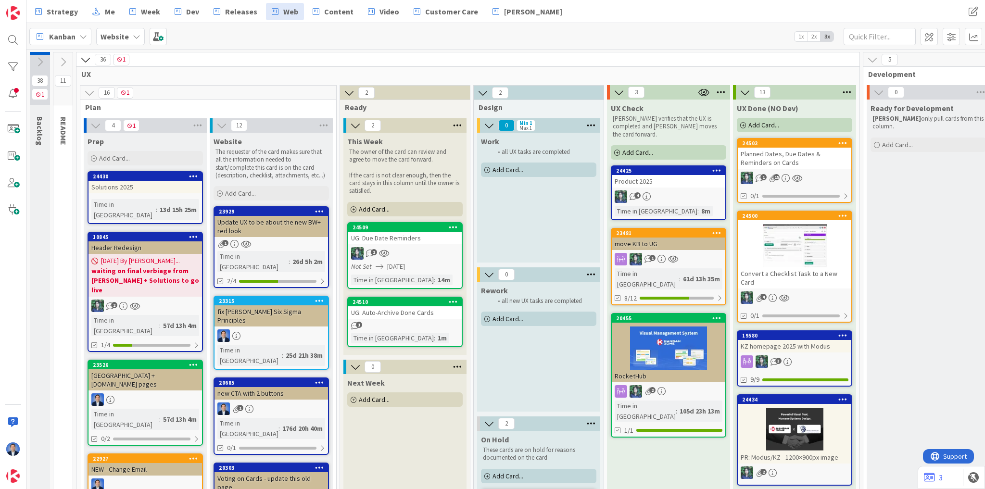
click at [956, 458] on span "Support" at bounding box center [954, 456] width 24 height 12
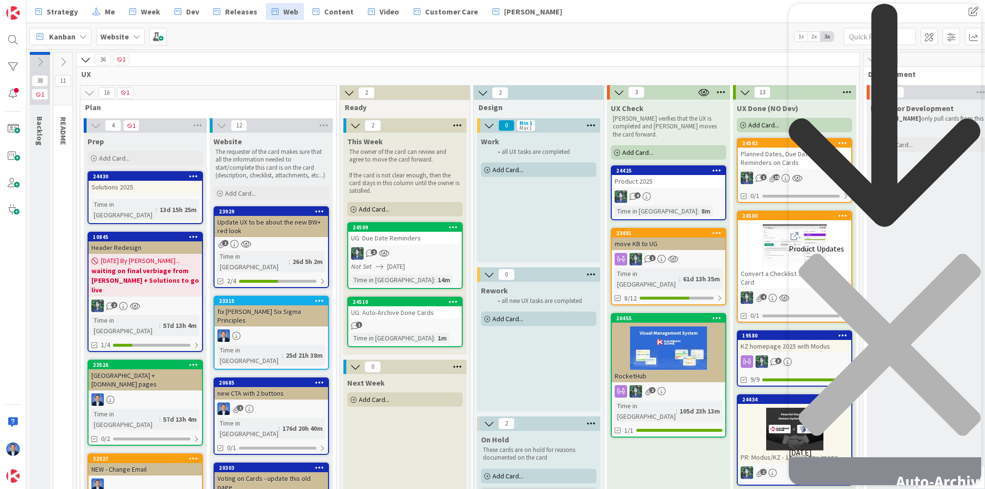
click at [454, 301] on icon at bounding box center [453, 301] width 9 height 7
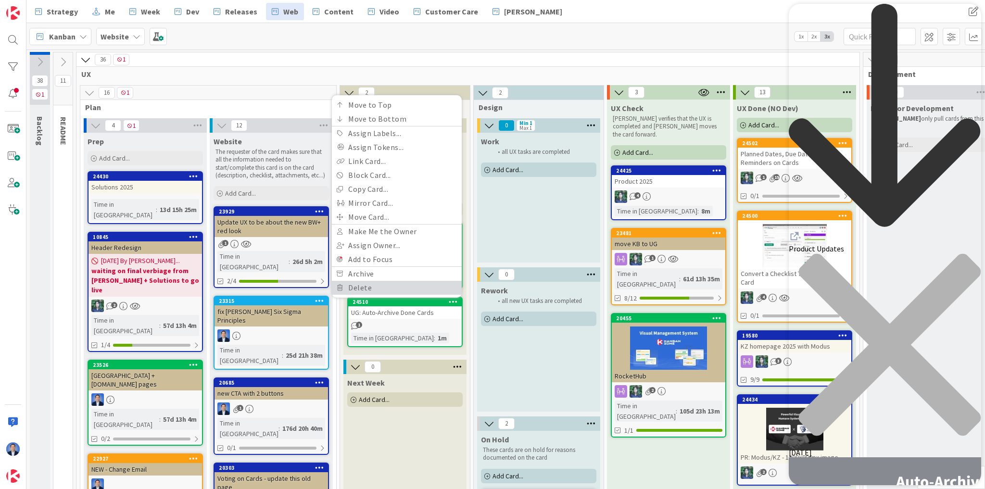
click at [382, 289] on link "Delete" at bounding box center [397, 288] width 130 height 14
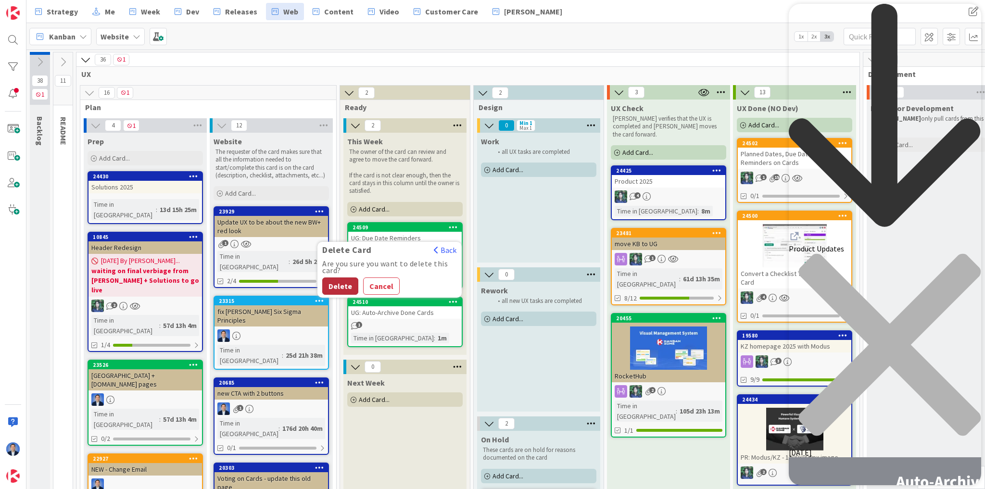
click at [356, 288] on div "Delete Cancel" at bounding box center [389, 286] width 135 height 17
click at [352, 289] on button "Delete" at bounding box center [340, 286] width 36 height 17
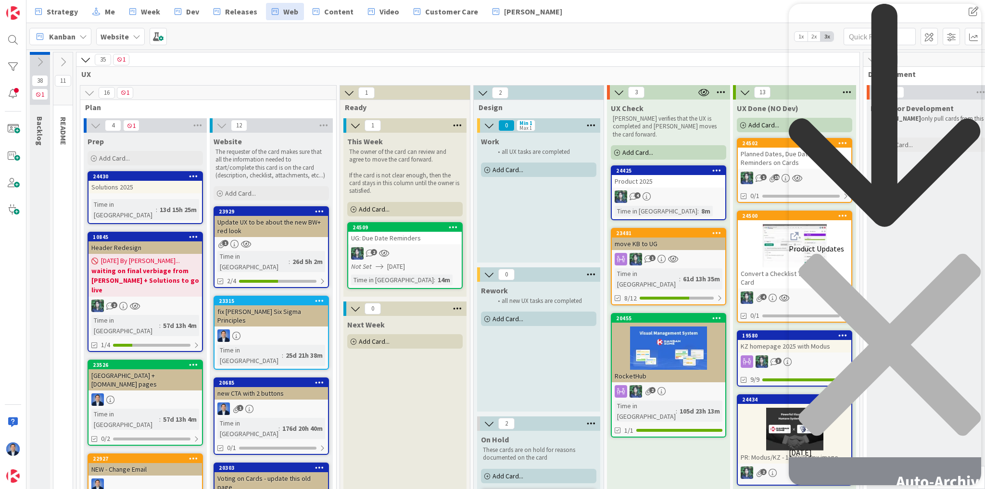
drag, startPoint x: 303, startPoint y: 71, endPoint x: 318, endPoint y: 69, distance: 15.5
click at [303, 71] on span "UX" at bounding box center [464, 74] width 766 height 10
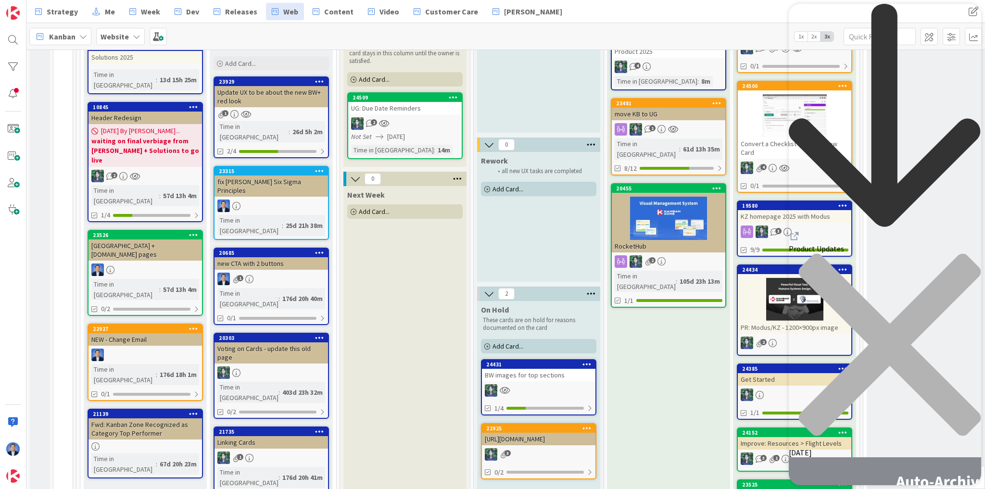
scroll to position [154, 0]
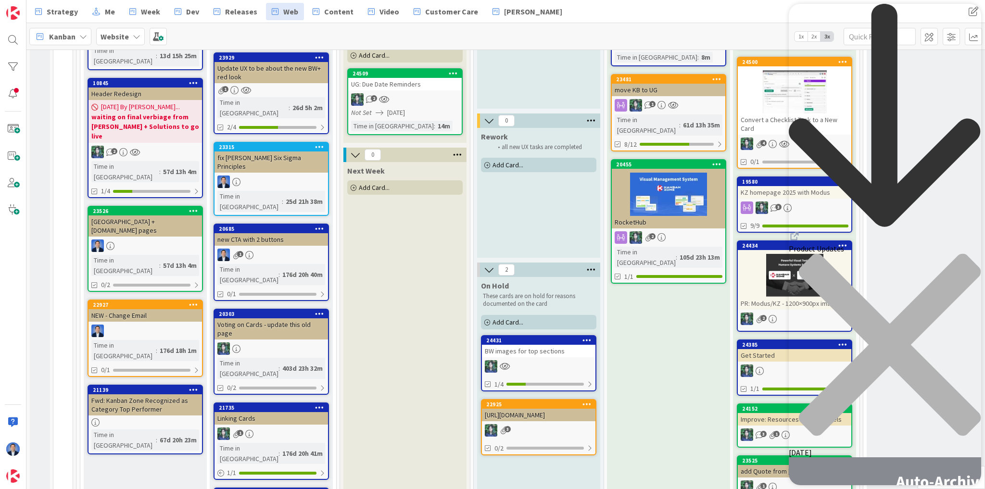
click at [662, 340] on div "UX Check [PERSON_NAME] verifies that the UX is completed and [PERSON_NAME] move…" at bounding box center [668, 420] width 123 height 949
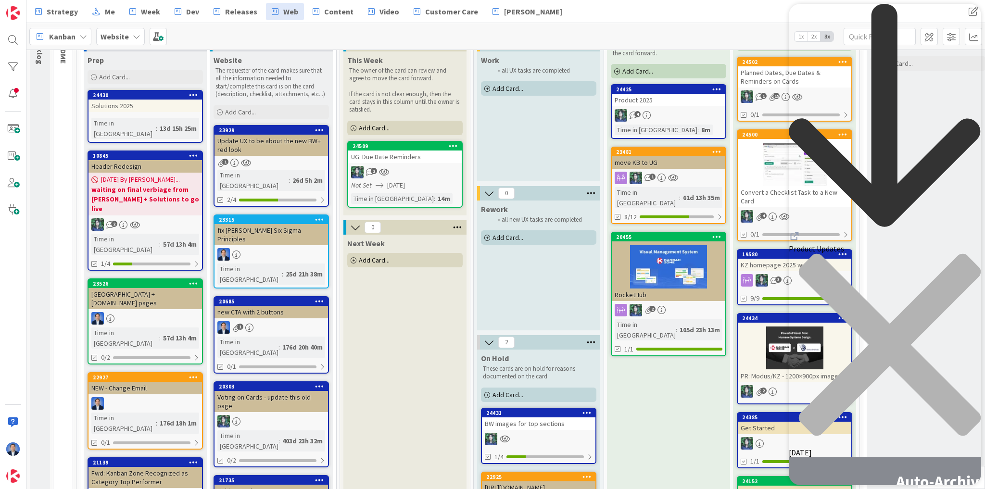
scroll to position [0, 0]
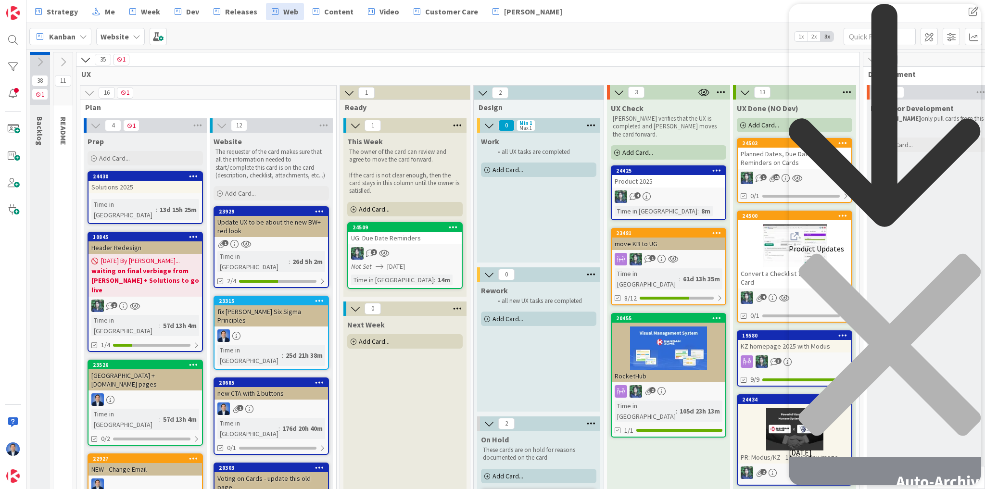
click at [971, 254] on div "close resource center" at bounding box center [885, 351] width 192 height 194
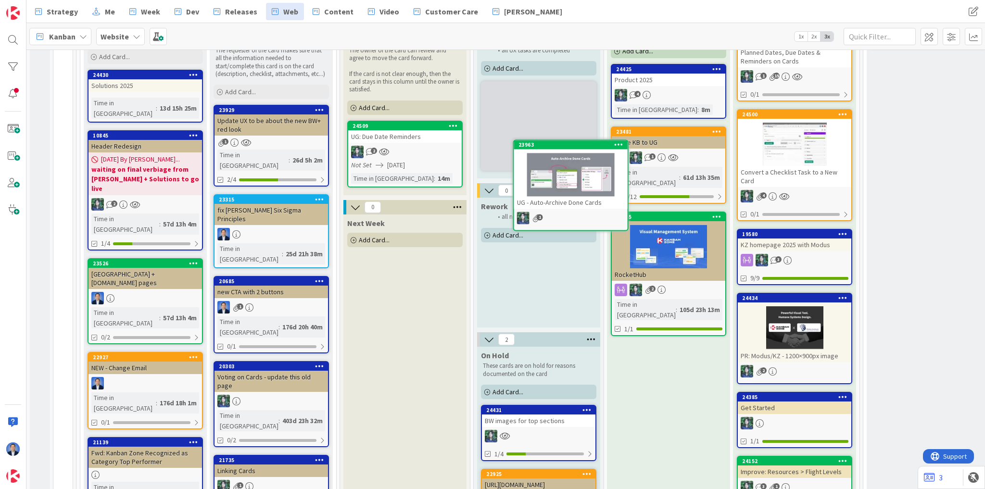
scroll to position [100, 0]
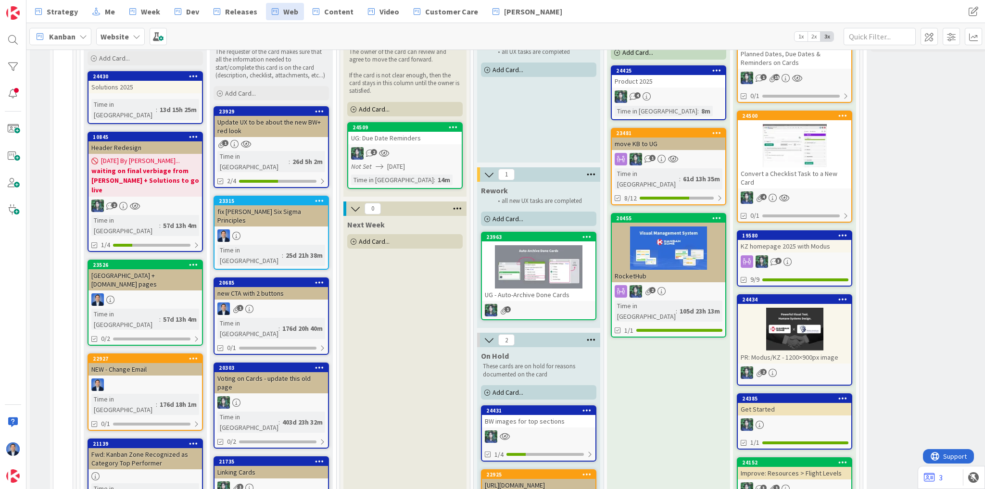
click at [531, 291] on div "UG - Auto-Archive Done Cards" at bounding box center [539, 295] width 114 height 13
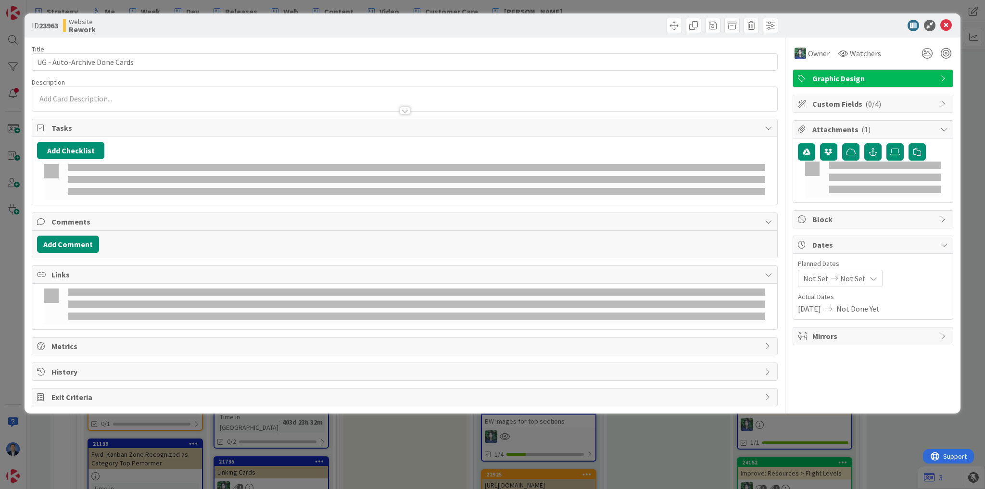
type textarea "x"
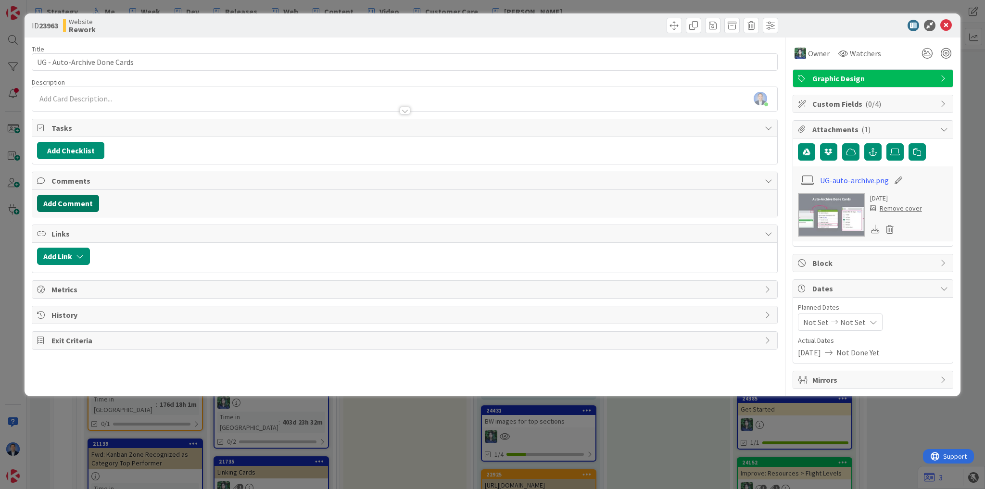
click at [66, 201] on button "Add Comment" at bounding box center [68, 203] width 62 height 17
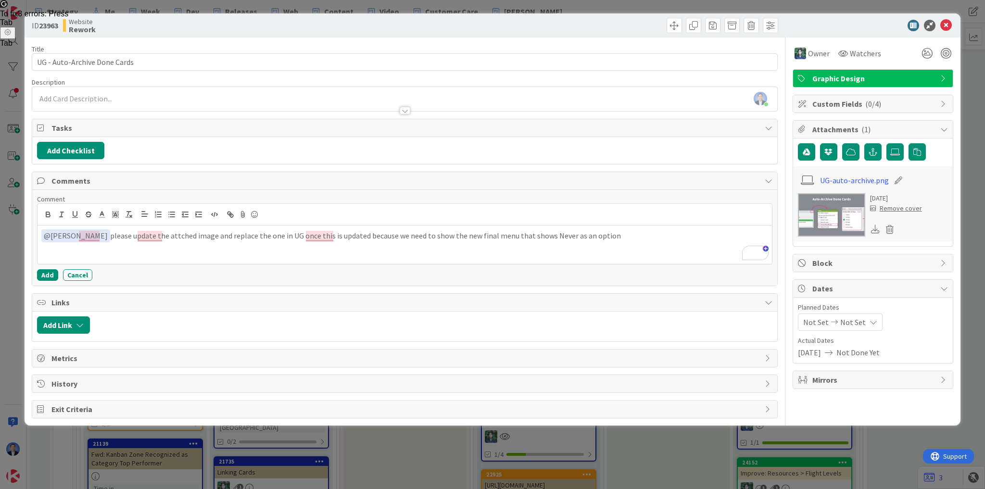
click at [520, 235] on p "﻿ @ [PERSON_NAME] ﻿ please update the attched image and replace the one in UG o…" at bounding box center [404, 235] width 727 height 13
click at [587, 235] on p "﻿ @ [PERSON_NAME] ﻿ please update the attched image and replace the one in UG o…" at bounding box center [404, 235] width 727 height 13
click at [47, 269] on button "Add" at bounding box center [47, 275] width 21 height 12
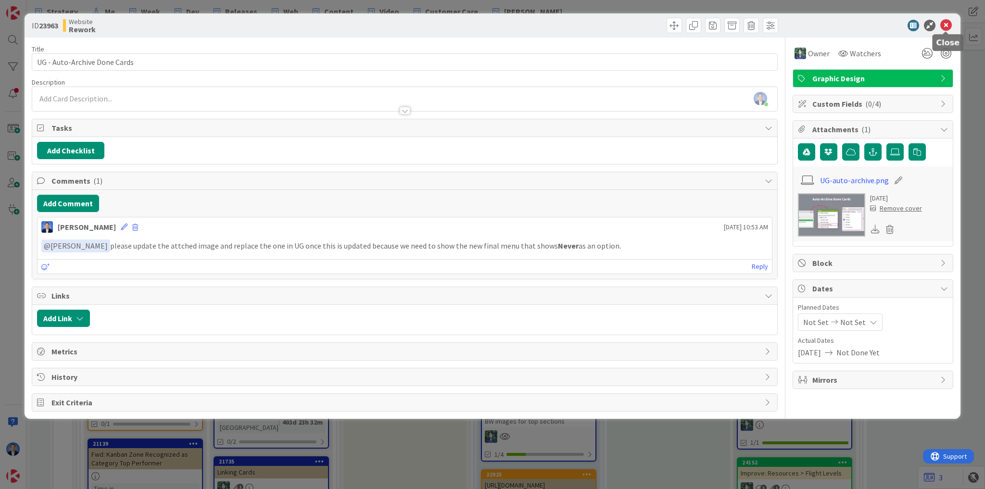
click at [945, 25] on icon at bounding box center [946, 26] width 12 height 12
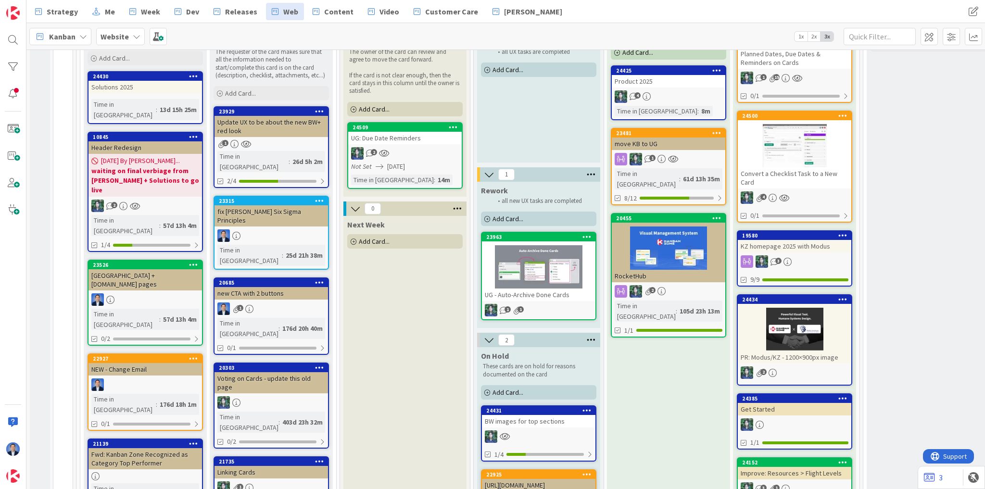
click at [590, 174] on icon at bounding box center [591, 174] width 13 height 14
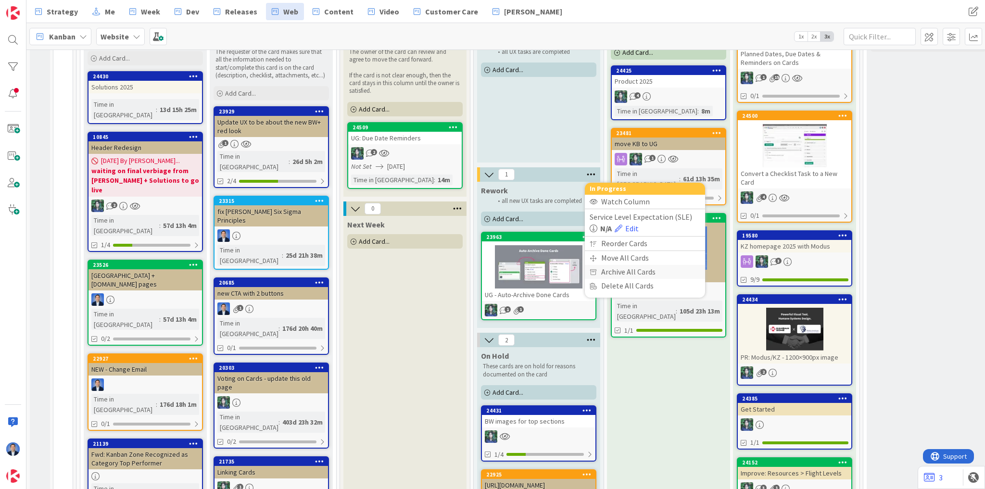
click at [608, 267] on div "Archive All Cards" at bounding box center [645, 272] width 120 height 14
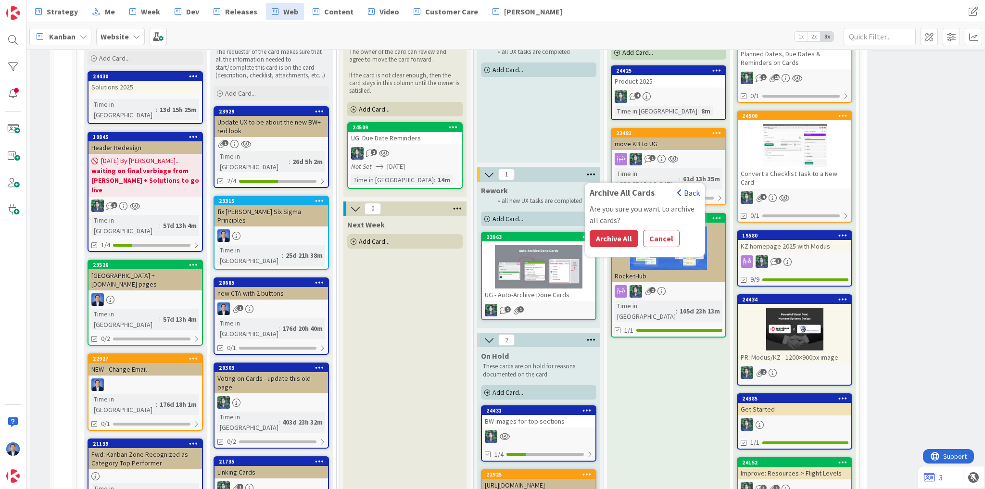
click at [690, 191] on button "Back" at bounding box center [689, 193] width 24 height 11
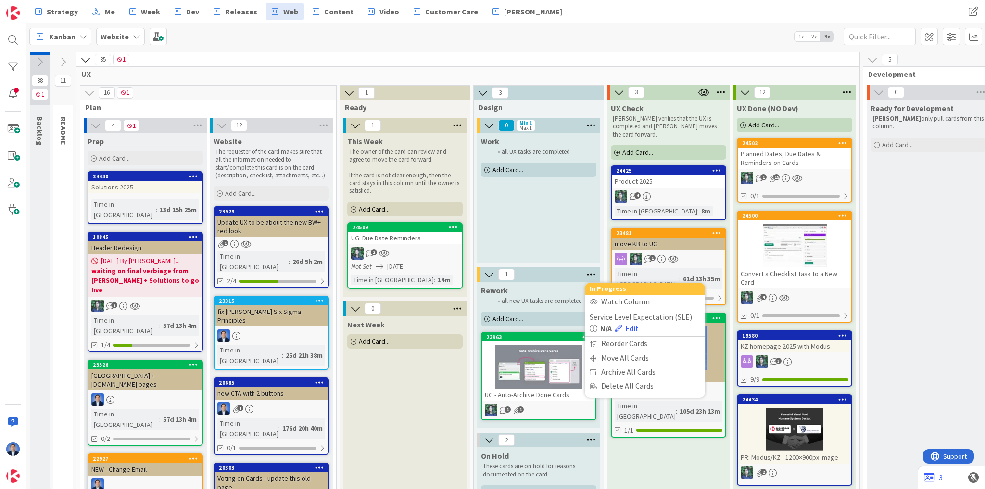
click at [847, 94] on icon at bounding box center [847, 92] width 13 height 14
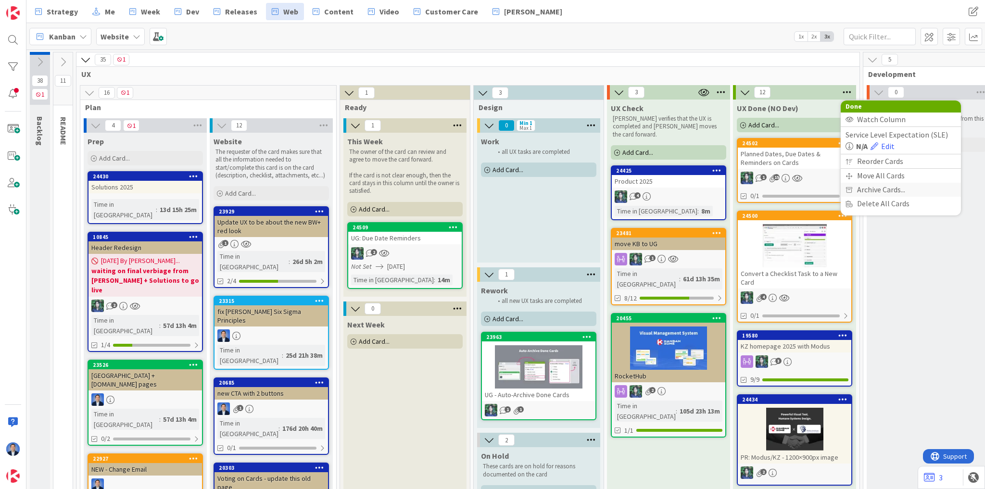
click at [858, 187] on span "Archive Cards..." at bounding box center [881, 190] width 48 height 14
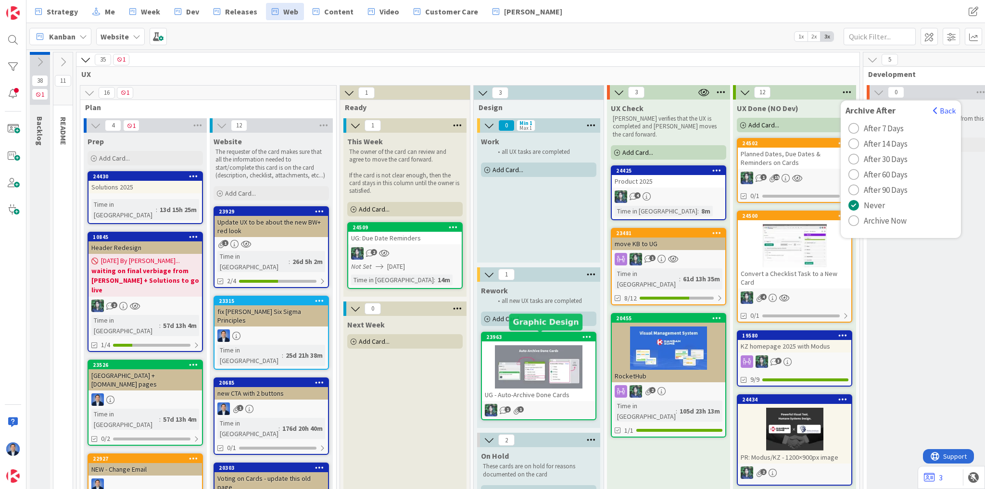
click at [515, 339] on div "23963" at bounding box center [540, 337] width 109 height 7
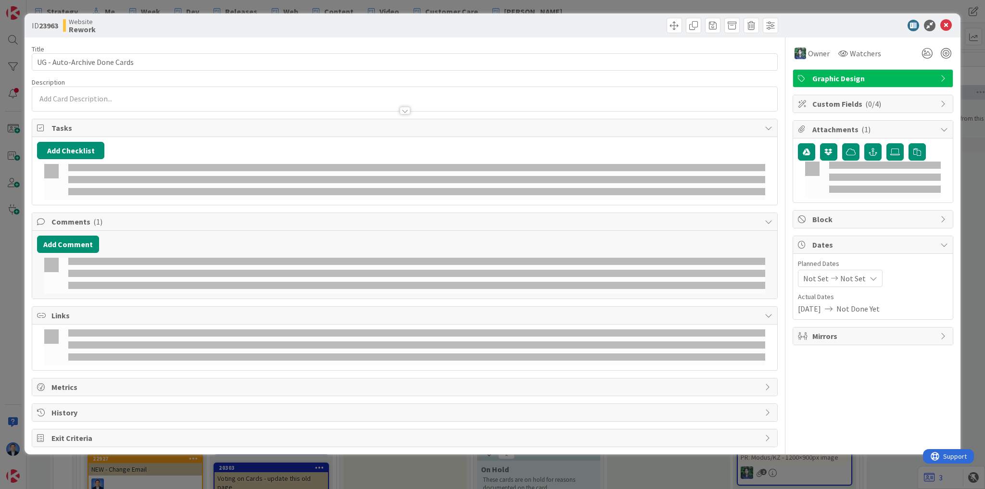
type textarea "x"
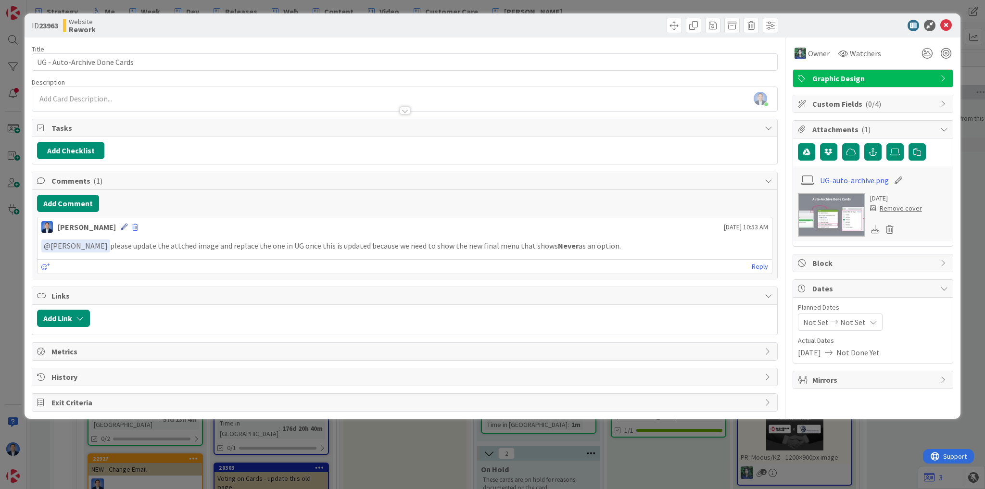
click at [127, 227] on icon at bounding box center [124, 227] width 7 height 7
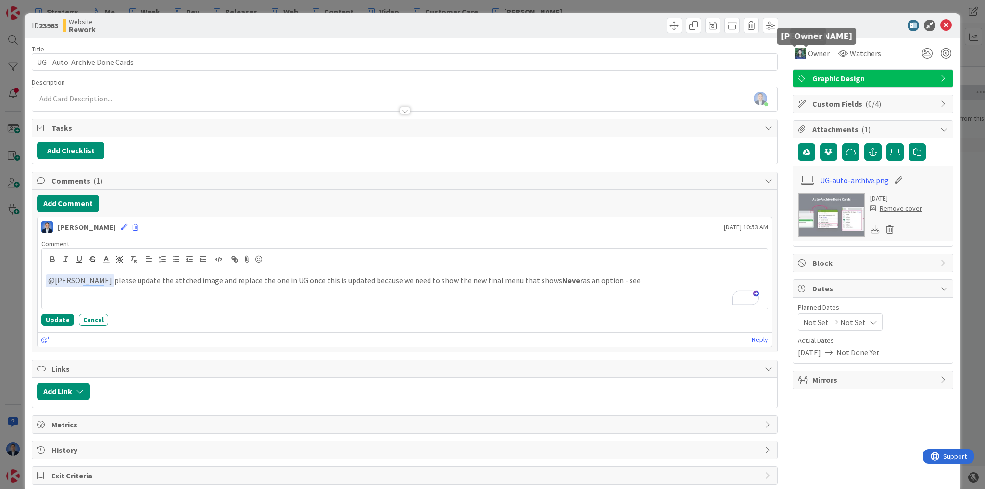
click at [829, 36] on div "ID 23963 Website Rework" at bounding box center [493, 25] width 936 height 24
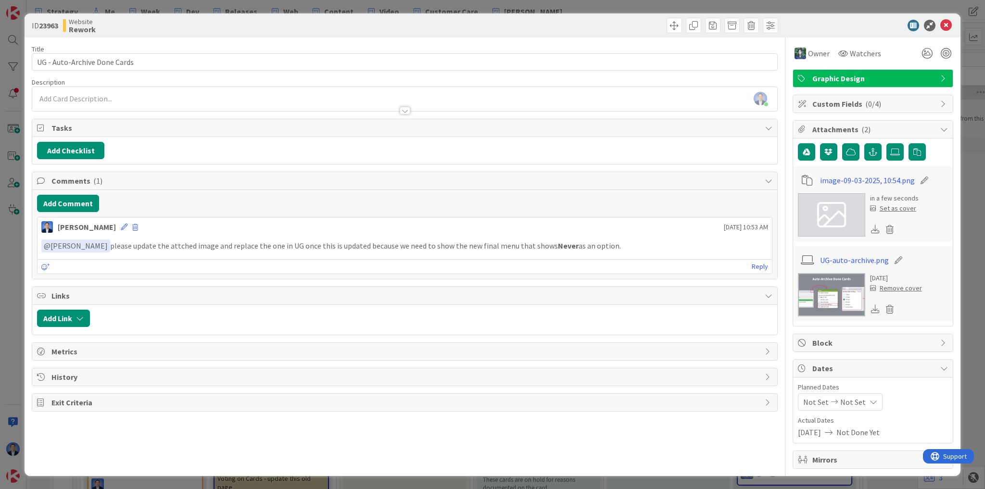
click at [919, 177] on icon at bounding box center [924, 181] width 13 height 10
click at [902, 178] on input "image-09-03-2025, 10:54" at bounding box center [873, 180] width 107 height 17
type textarea "x"
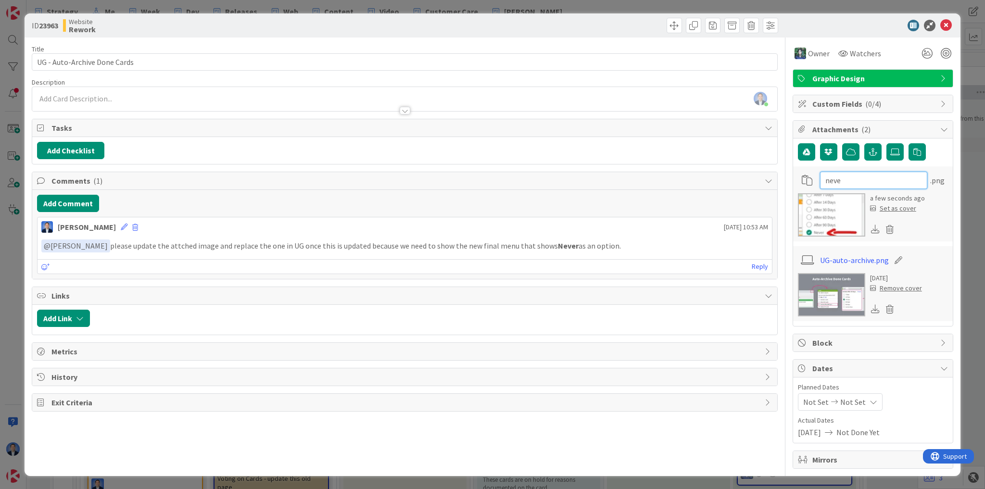
type input "never"
click at [127, 226] on icon at bounding box center [124, 227] width 7 height 7
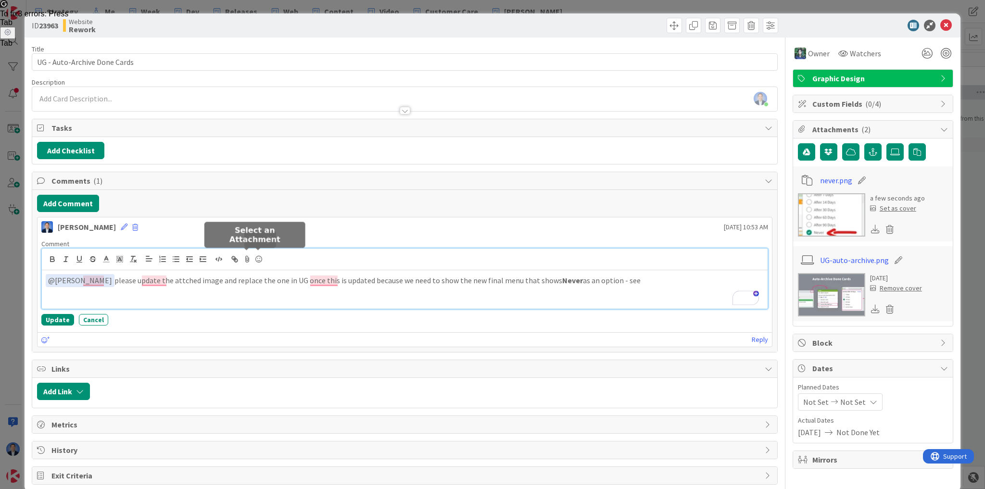
click at [244, 257] on icon at bounding box center [247, 259] width 12 height 13
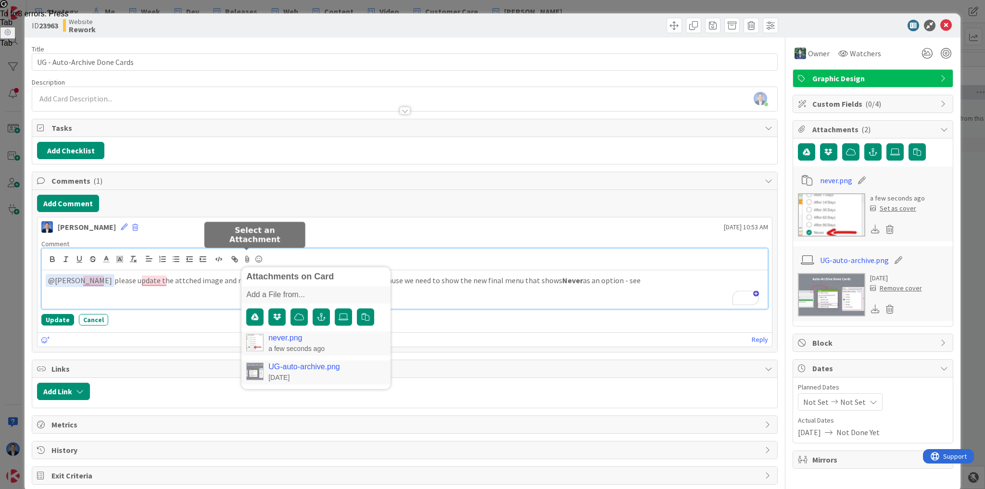
click at [279, 337] on link "never.png" at bounding box center [285, 338] width 34 height 9
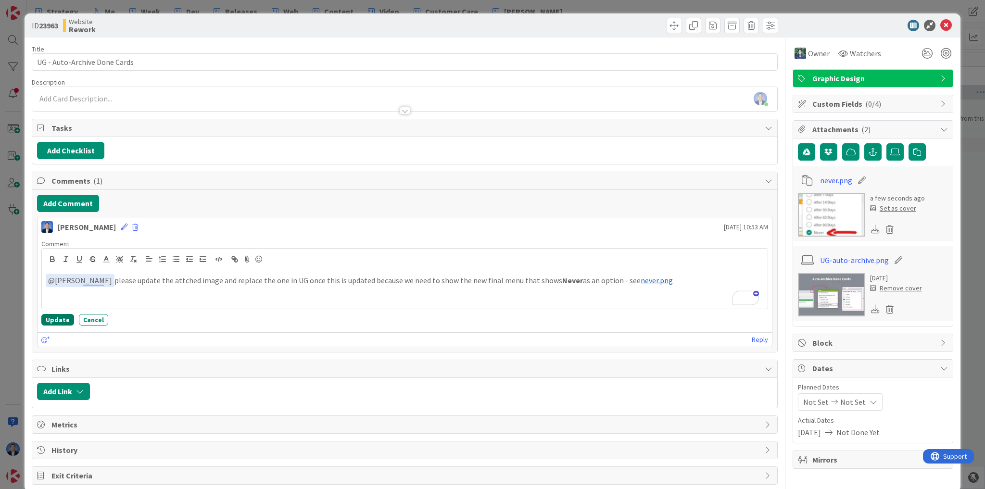
click at [63, 319] on button "Update" at bounding box center [57, 320] width 33 height 12
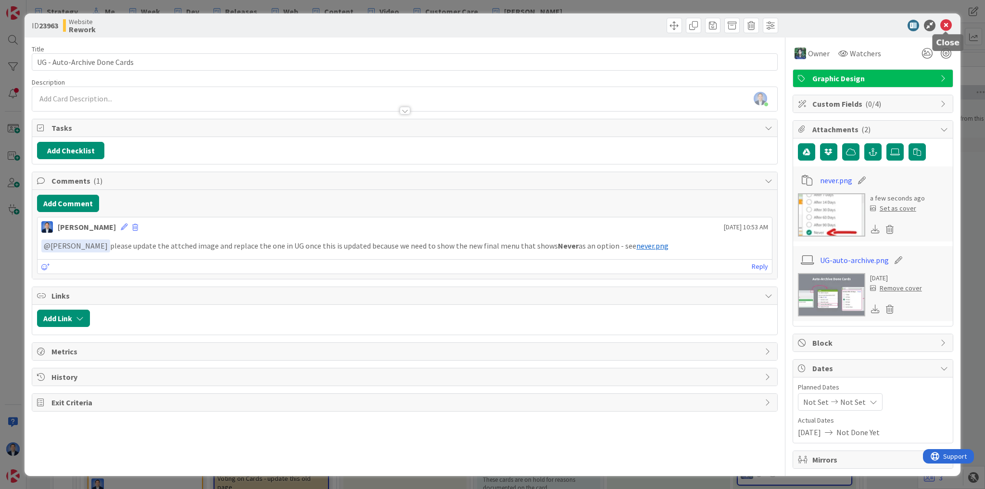
click at [945, 25] on icon at bounding box center [946, 26] width 12 height 12
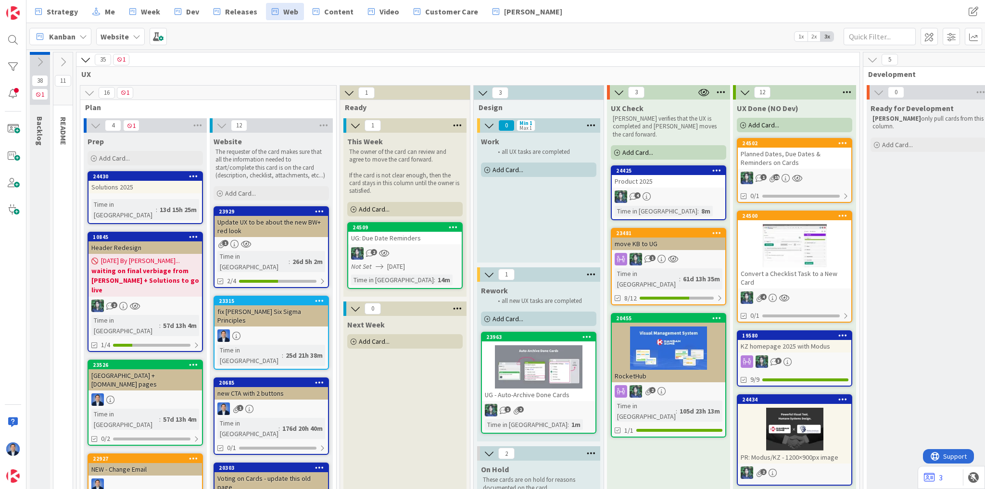
click at [487, 353] on div at bounding box center [539, 366] width 114 height 43
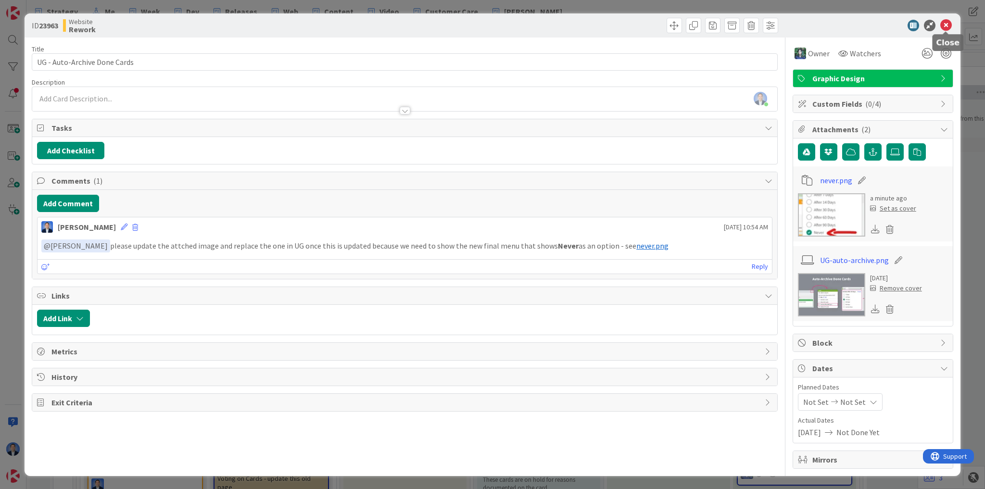
click at [945, 26] on icon at bounding box center [946, 26] width 12 height 12
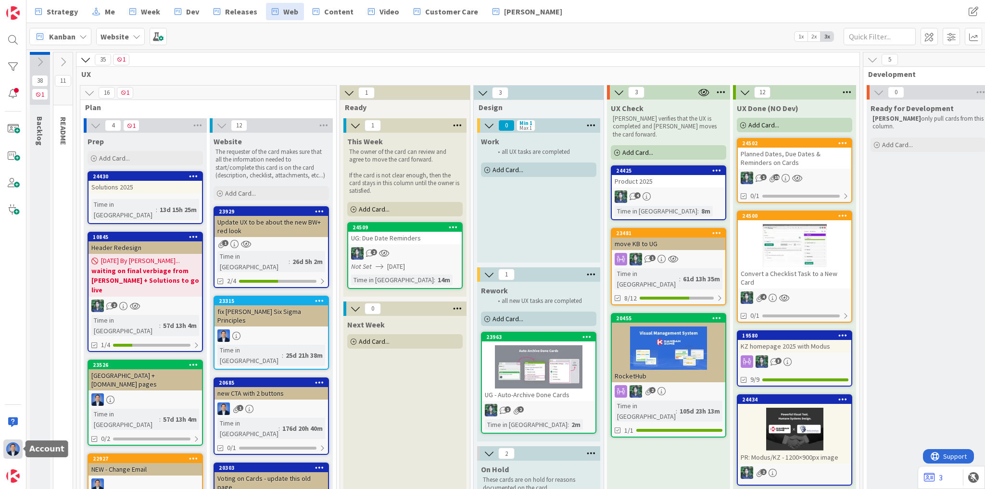
click at [17, 444] on img at bounding box center [12, 449] width 13 height 13
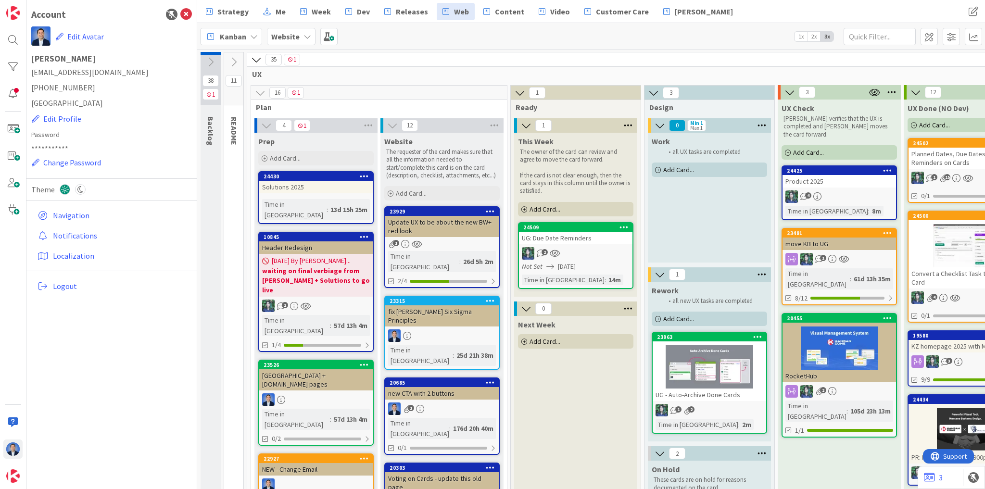
type textarea "x"
